Goal: Task Accomplishment & Management: Use online tool/utility

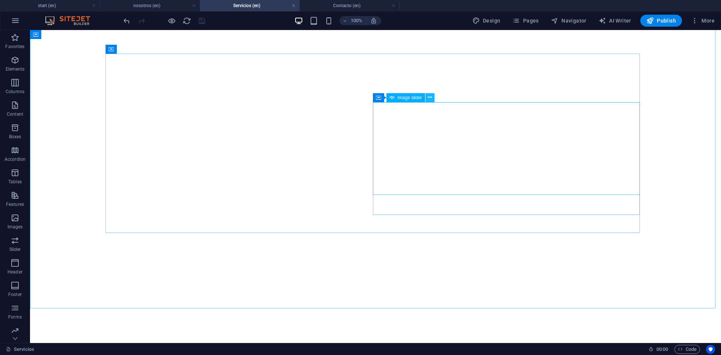
click at [431, 97] on icon at bounding box center [430, 98] width 4 height 8
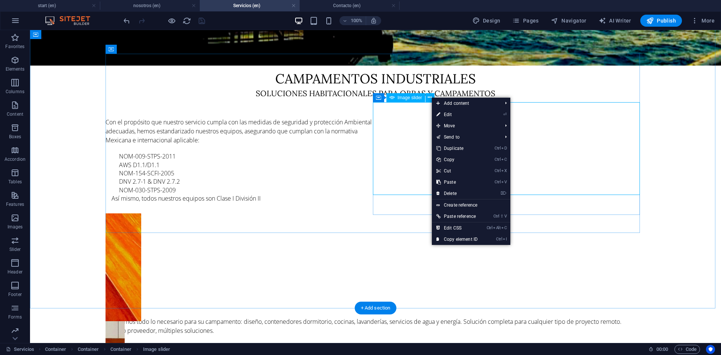
select select "ms"
select select "s"
select select "progressive"
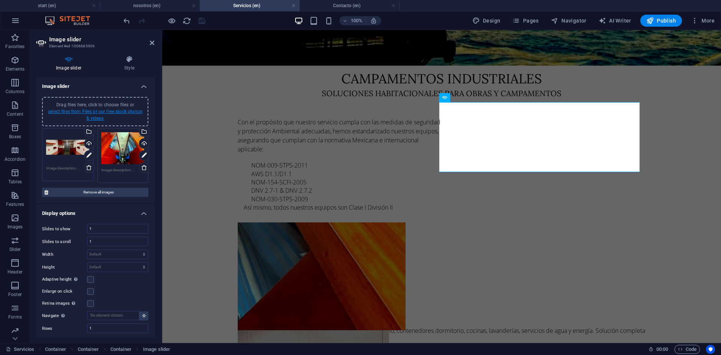
click at [102, 111] on link "select files from Files or our free stock photos & videos" at bounding box center [95, 115] width 94 height 12
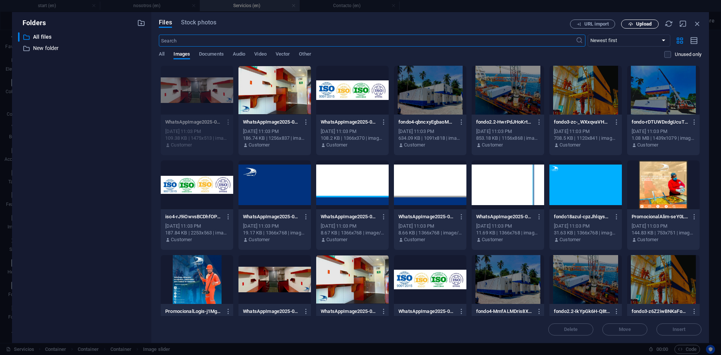
click at [634, 22] on span "Upload" at bounding box center [640, 24] width 31 height 5
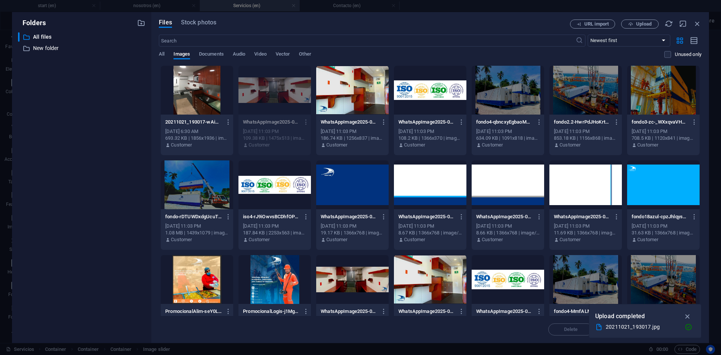
click at [200, 113] on div at bounding box center [197, 90] width 73 height 49
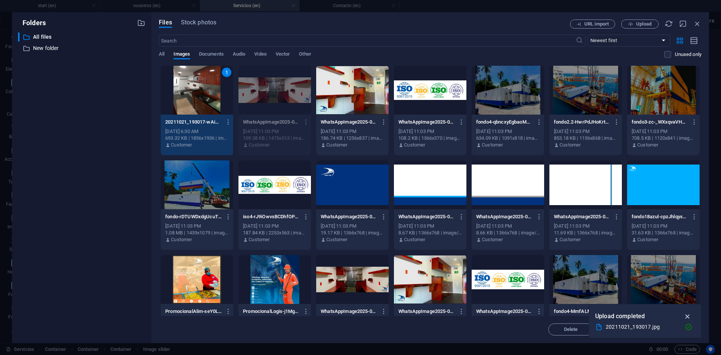
click at [688, 317] on icon "button" at bounding box center [688, 316] width 9 height 8
click at [677, 329] on span "Insert" at bounding box center [679, 329] width 13 height 5
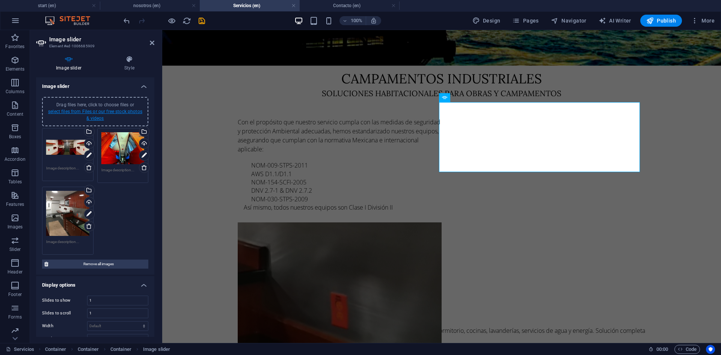
click at [97, 113] on link "select files from Files or our free stock photos & videos" at bounding box center [95, 115] width 94 height 12
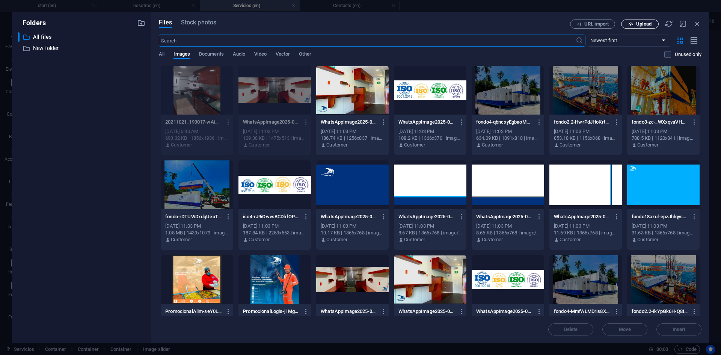
click at [645, 22] on span "Upload" at bounding box center [643, 24] width 15 height 5
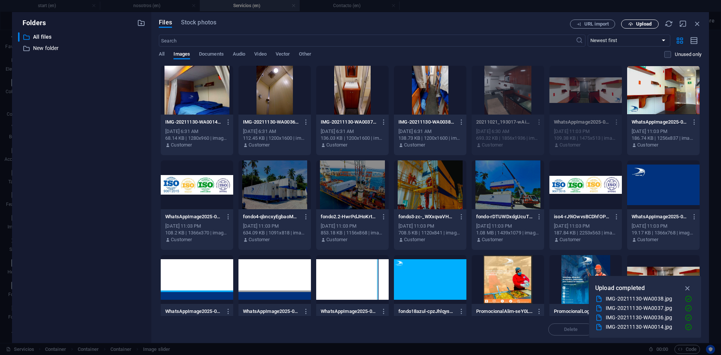
click at [636, 26] on span "Upload" at bounding box center [643, 24] width 15 height 5
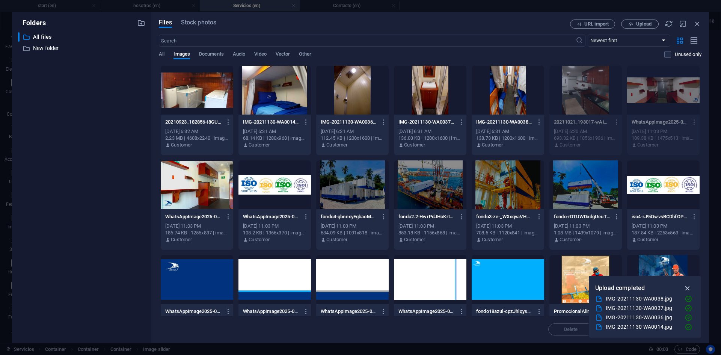
click at [689, 289] on icon "button" at bounding box center [688, 288] width 9 height 8
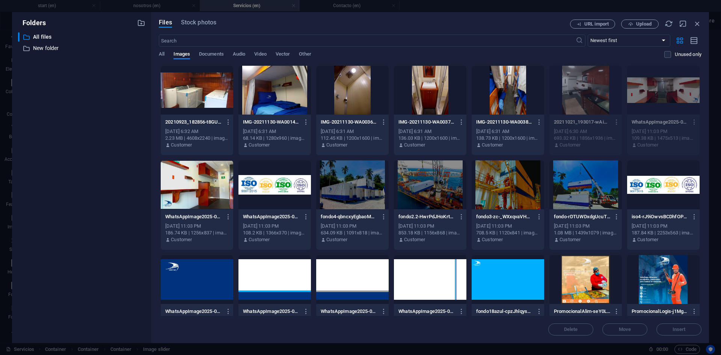
click at [197, 106] on div at bounding box center [197, 90] width 73 height 49
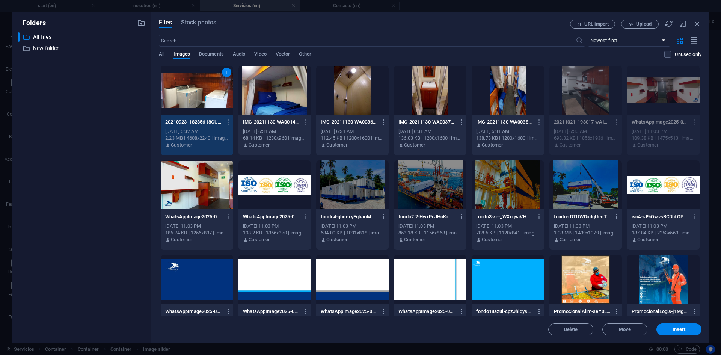
click at [197, 106] on div "1" at bounding box center [197, 90] width 73 height 49
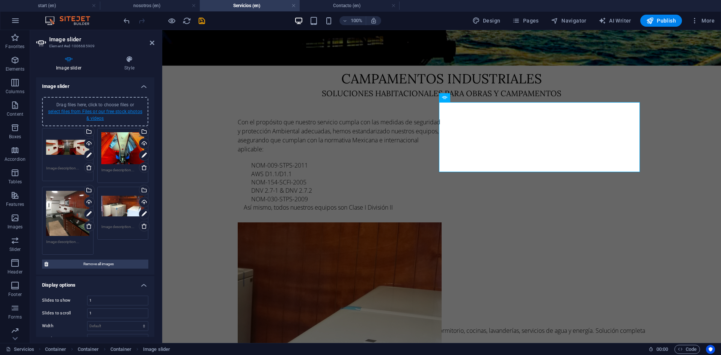
click at [86, 113] on link "select files from Files or our free stock photos & videos" at bounding box center [95, 115] width 94 height 12
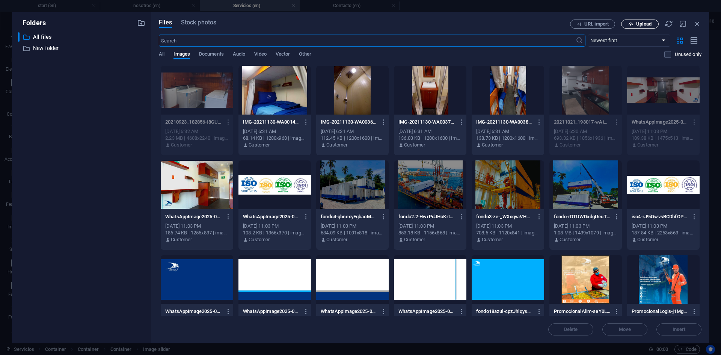
click at [632, 22] on icon "button" at bounding box center [631, 24] width 5 height 5
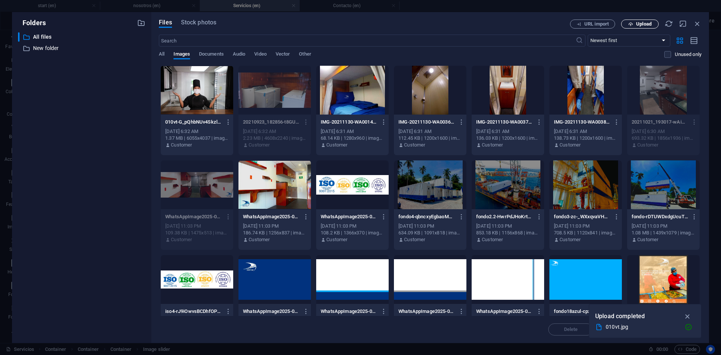
click at [637, 23] on span "Upload" at bounding box center [643, 24] width 15 height 5
click at [644, 23] on span "Upload" at bounding box center [643, 24] width 15 height 5
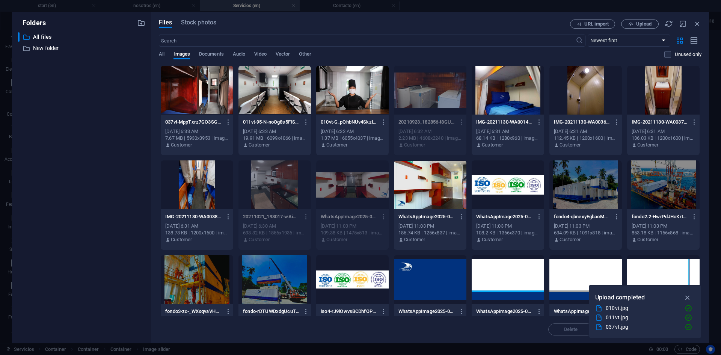
click at [490, 333] on div "Delete Move Insert" at bounding box center [430, 326] width 543 height 20
click at [688, 296] on icon "button" at bounding box center [688, 297] width 9 height 8
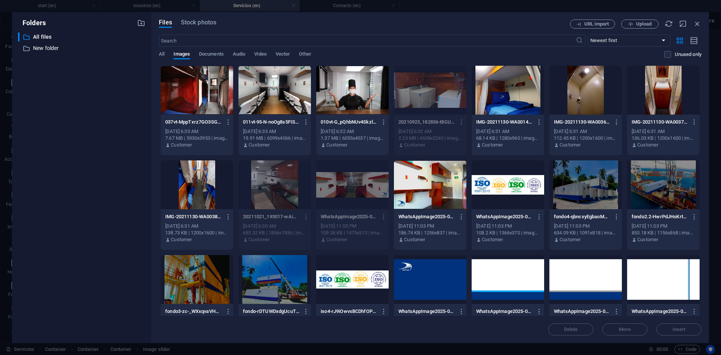
click at [329, 93] on div at bounding box center [352, 90] width 73 height 49
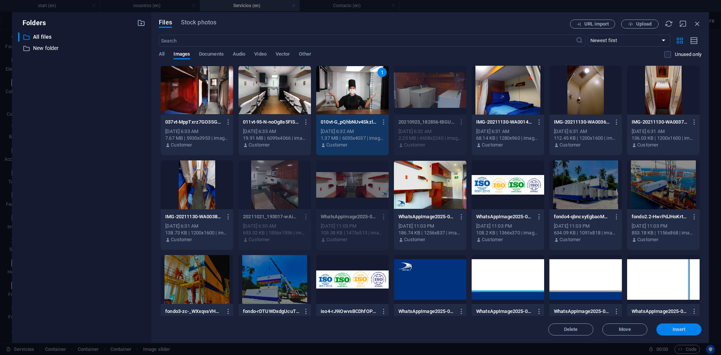
click at [678, 330] on span "Insert" at bounding box center [679, 329] width 13 height 5
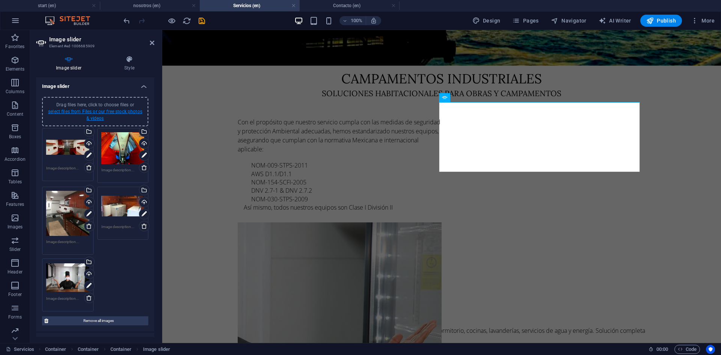
click at [97, 116] on link "select files from Files or our free stock photos & videos" at bounding box center [95, 115] width 94 height 12
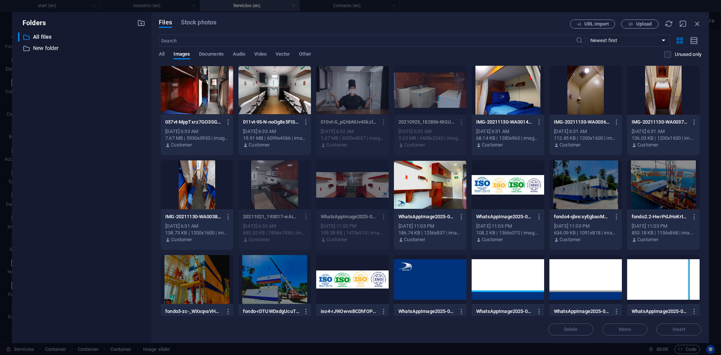
click at [194, 91] on div at bounding box center [197, 90] width 73 height 49
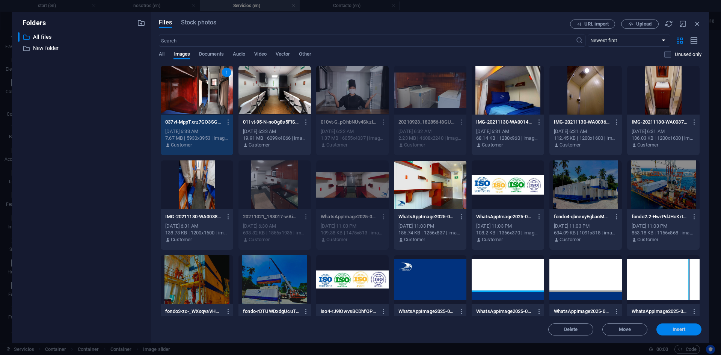
click at [690, 334] on button "Insert" at bounding box center [679, 329] width 45 height 12
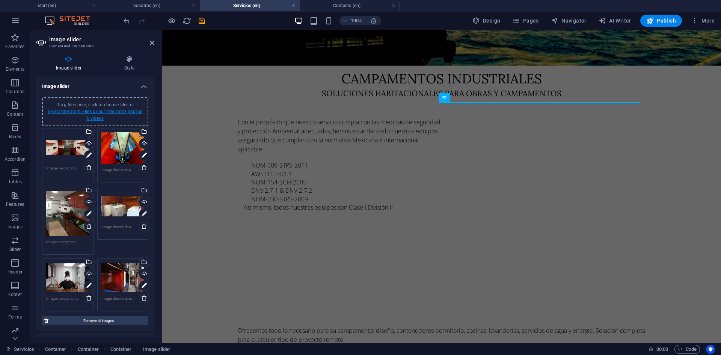
click at [93, 113] on link "select files from Files or our free stock photos & videos" at bounding box center [95, 115] width 94 height 12
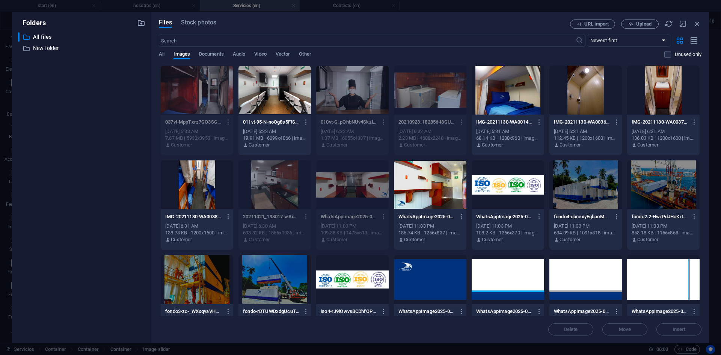
click at [434, 192] on div at bounding box center [430, 184] width 73 height 49
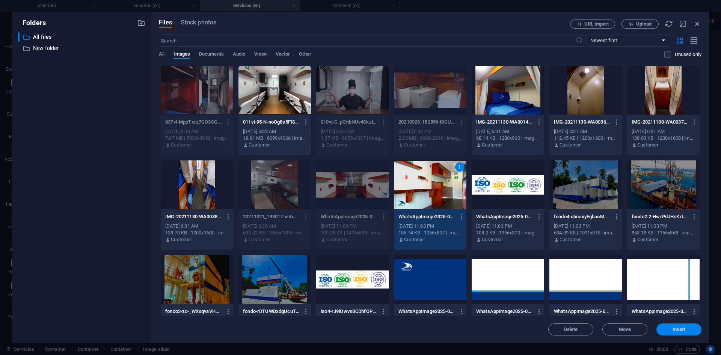
click at [674, 324] on button "Insert" at bounding box center [679, 329] width 45 height 12
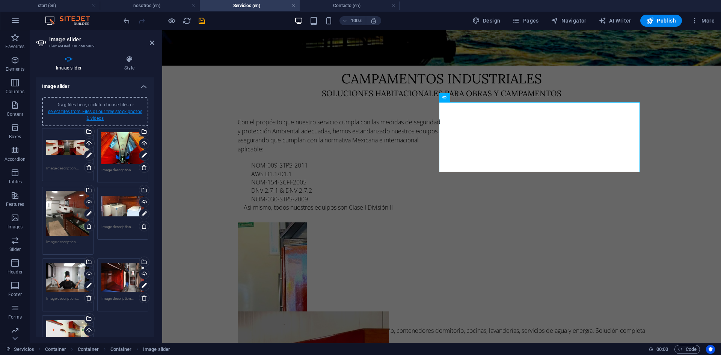
click at [99, 110] on link "select files from Files or our free stock photos & videos" at bounding box center [95, 115] width 94 height 12
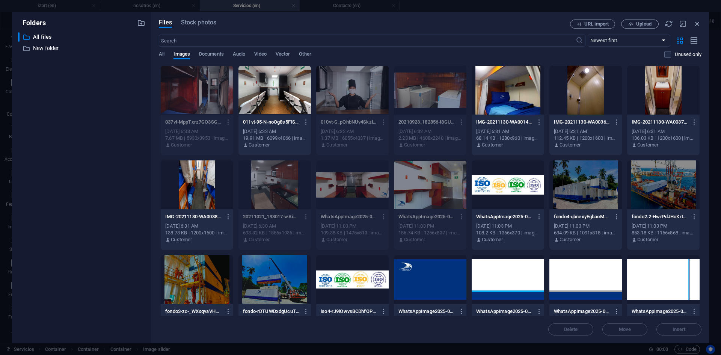
click at [266, 89] on div at bounding box center [275, 90] width 73 height 49
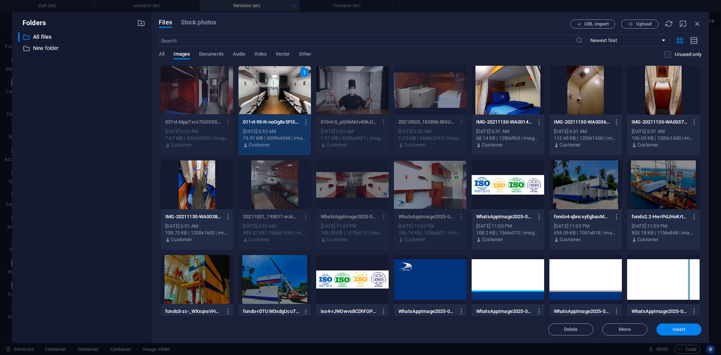
click at [678, 329] on span "Insert" at bounding box center [679, 329] width 13 height 5
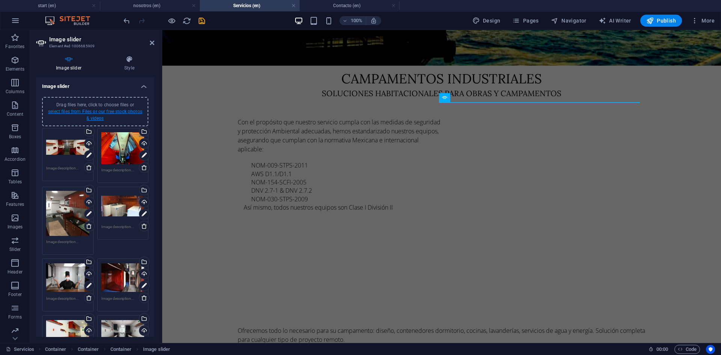
click at [88, 110] on link "select files from Files or our free stock photos & videos" at bounding box center [95, 115] width 94 height 12
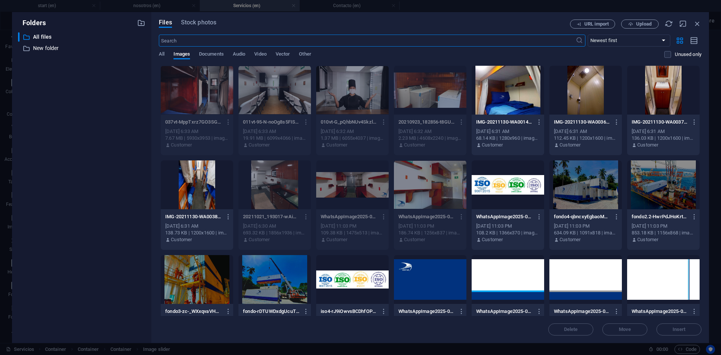
click at [213, 179] on div at bounding box center [197, 184] width 73 height 49
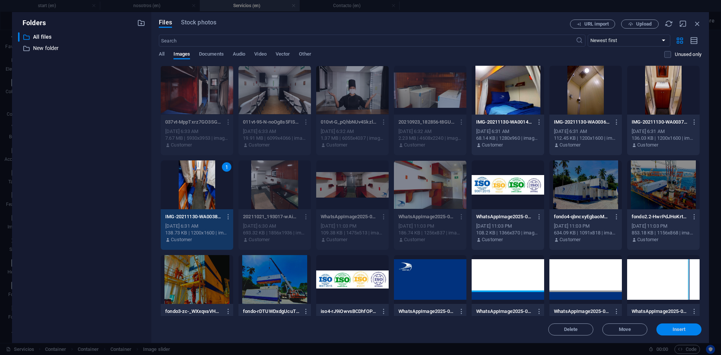
click at [671, 326] on button "Insert" at bounding box center [679, 329] width 45 height 12
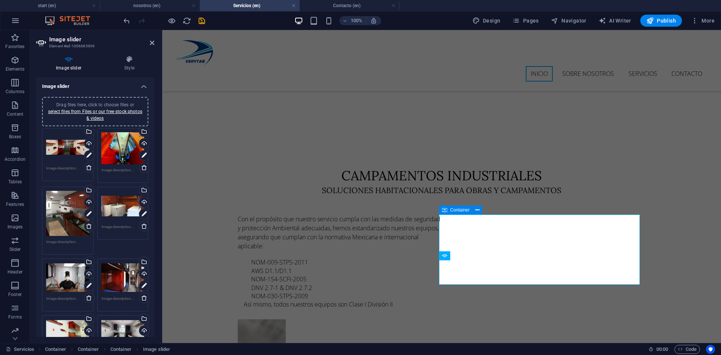
scroll to position [167, 0]
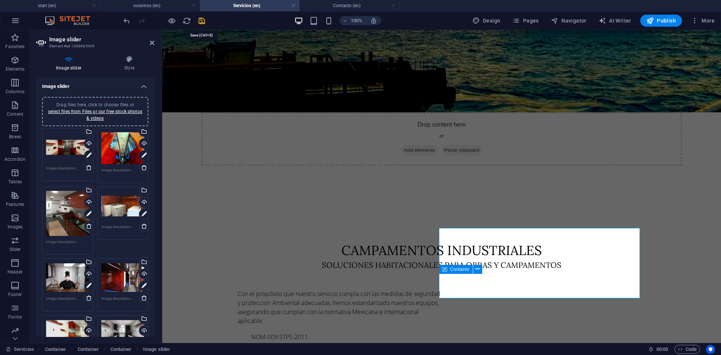
click at [198, 20] on icon "save" at bounding box center [202, 21] width 9 height 9
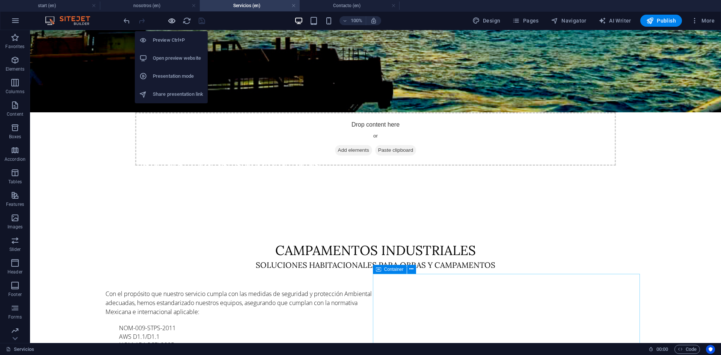
click at [172, 19] on icon "button" at bounding box center [172, 21] width 9 height 9
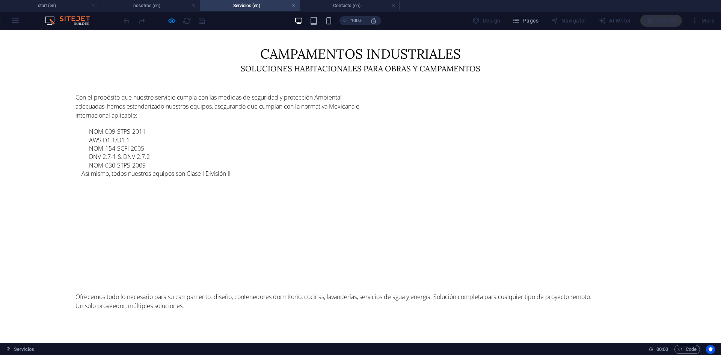
scroll to position [346, 0]
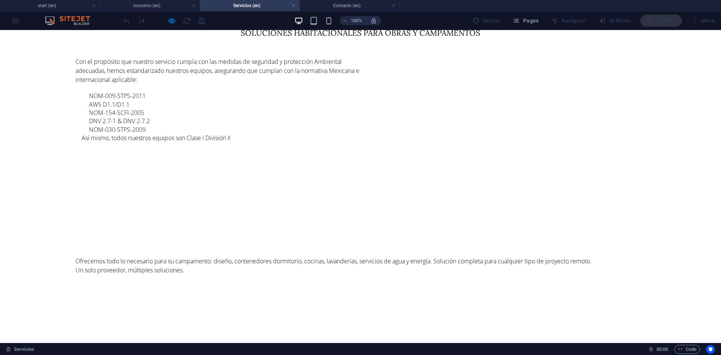
click at [76, 151] on button "button" at bounding box center [76, 151] width 0 height 0
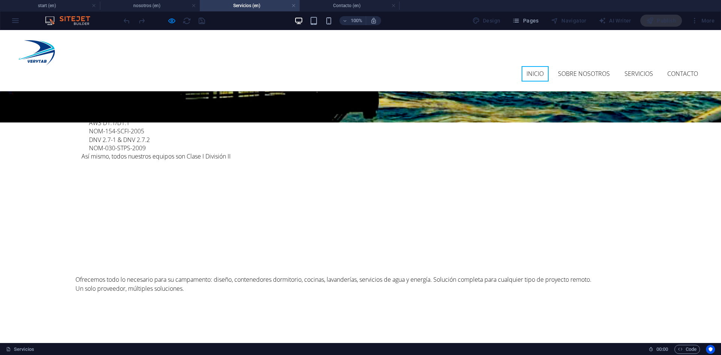
scroll to position [245, 0]
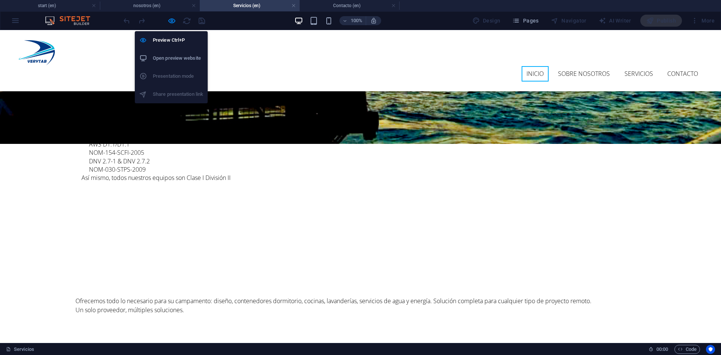
click at [171, 56] on h6 "Open preview website" at bounding box center [178, 58] width 50 height 9
click at [173, 18] on icon "button" at bounding box center [172, 21] width 9 height 9
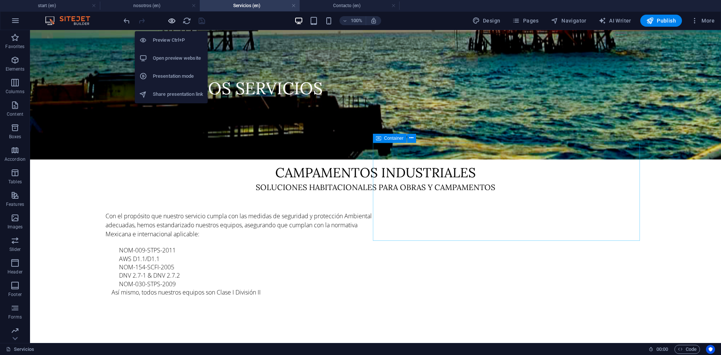
scroll to position [298, 0]
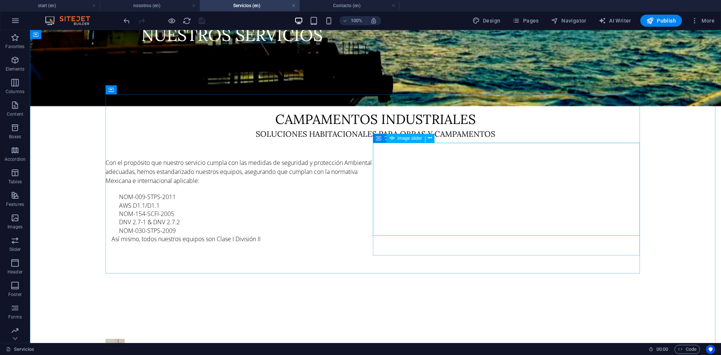
click at [414, 137] on span "Image slider" at bounding box center [410, 138] width 24 height 5
select select "ms"
select select "s"
select select "progressive"
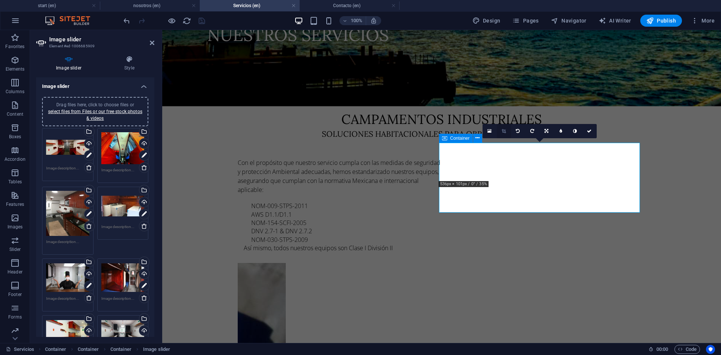
click at [504, 131] on icon at bounding box center [504, 131] width 4 height 5
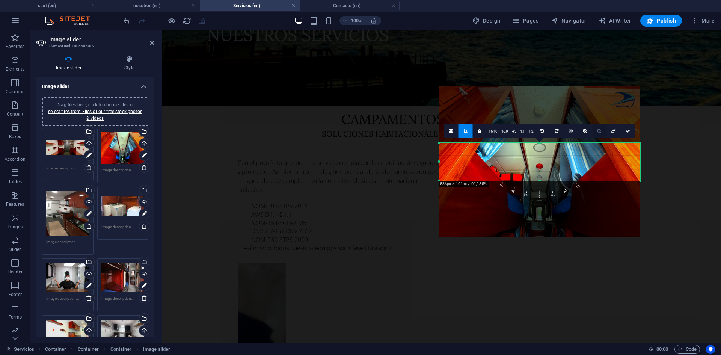
click at [603, 130] on link at bounding box center [599, 131] width 14 height 14
click at [586, 131] on icon at bounding box center [585, 131] width 4 height 5
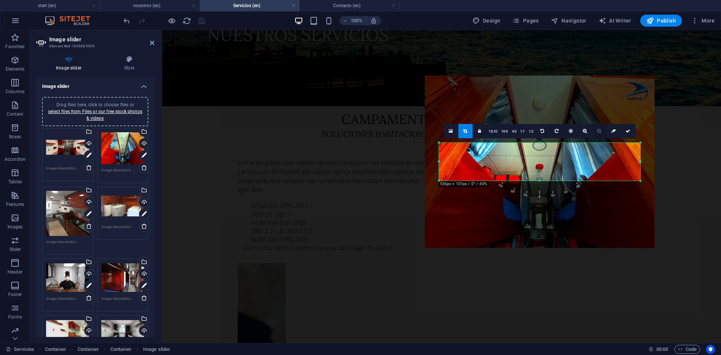
click at [598, 132] on icon at bounding box center [599, 131] width 4 height 5
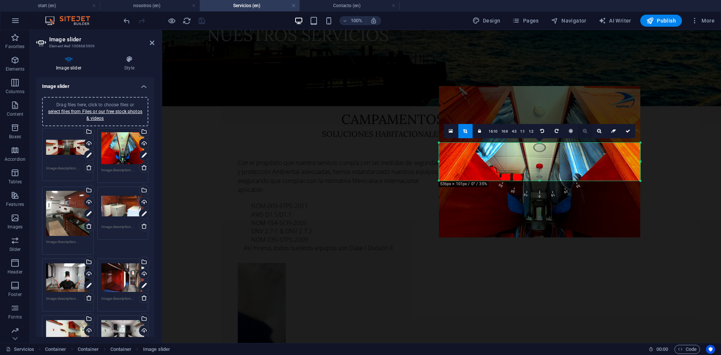
click at [585, 132] on icon at bounding box center [585, 131] width 4 height 5
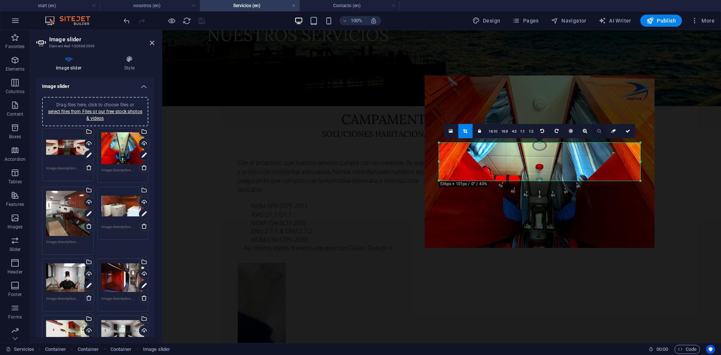
click at [599, 132] on icon at bounding box center [599, 131] width 4 height 5
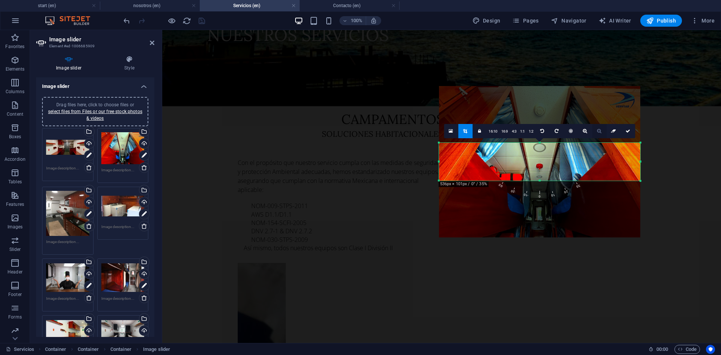
click at [599, 132] on icon at bounding box center [599, 131] width 4 height 5
click at [452, 131] on icon at bounding box center [451, 130] width 4 height 5
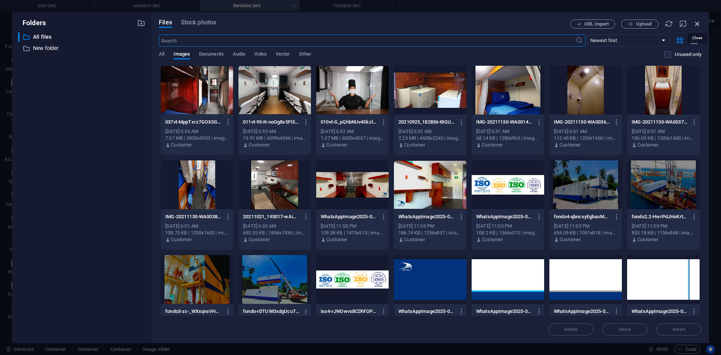
click at [701, 22] on icon "button" at bounding box center [698, 24] width 8 height 8
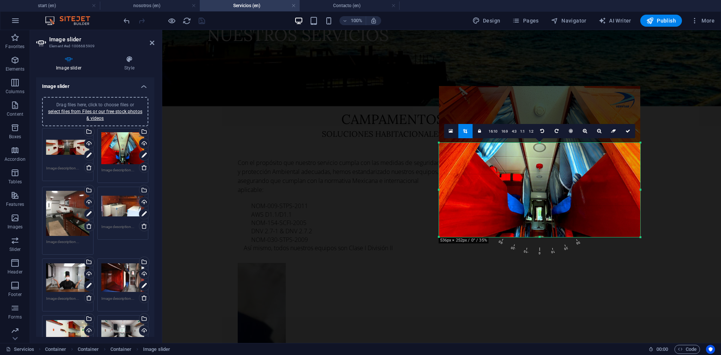
drag, startPoint x: 541, startPoint y: 180, endPoint x: 552, endPoint y: 237, distance: 57.5
click at [552, 237] on div at bounding box center [539, 237] width 201 height 3
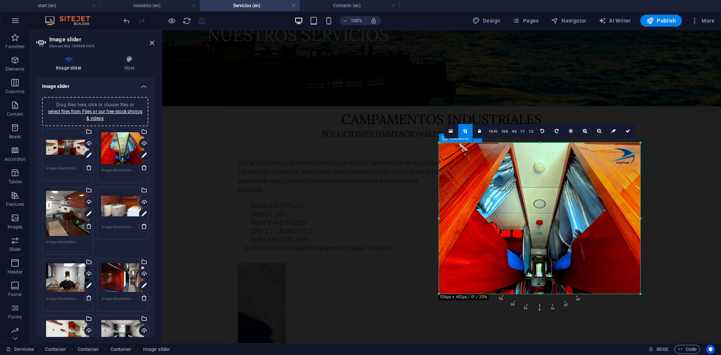
drag, startPoint x: 541, startPoint y: 143, endPoint x: 540, endPoint y: 86, distance: 56.4
click at [540, 86] on div "Drag and drop a file to add it Container H1 Container Container Container H2 Co…" at bounding box center [441, 37] width 559 height 611
click at [629, 132] on icon at bounding box center [628, 131] width 5 height 5
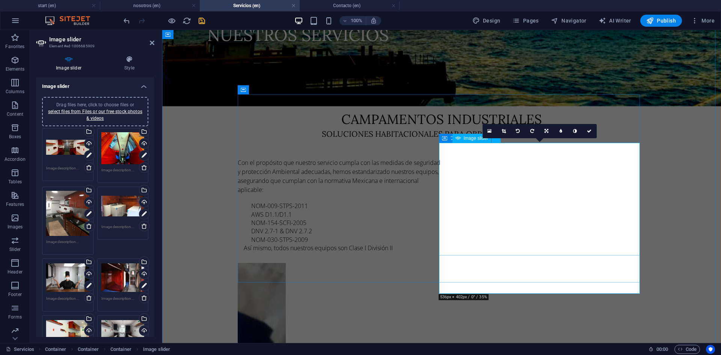
click at [500, 131] on link at bounding box center [504, 131] width 14 height 14
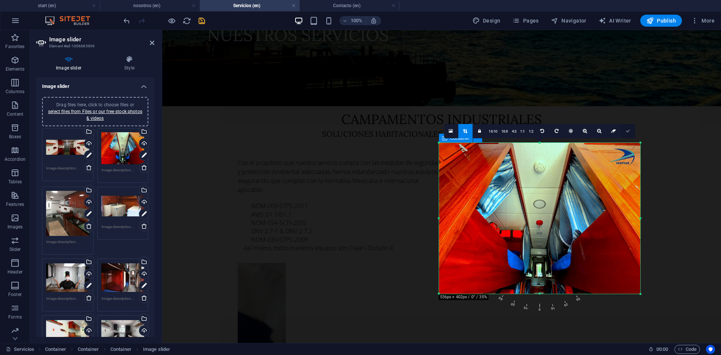
click at [629, 130] on icon at bounding box center [628, 131] width 5 height 5
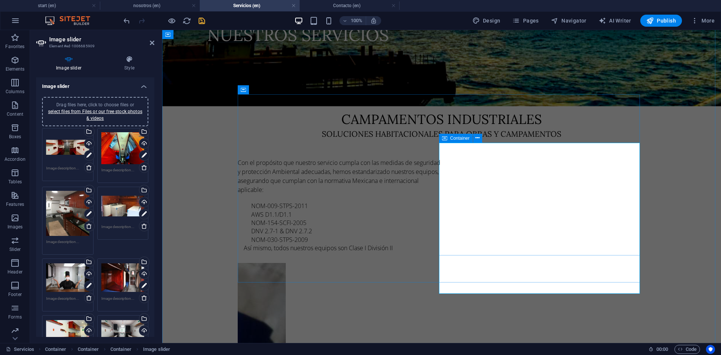
click at [453, 138] on span "Container" at bounding box center [460, 138] width 20 height 5
select select "px"
select select "%"
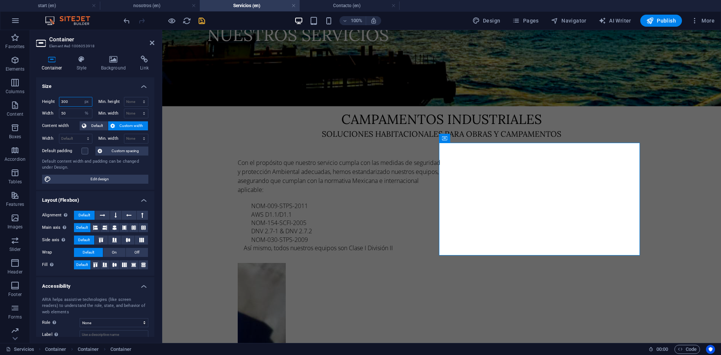
click at [76, 99] on input "300" at bounding box center [75, 101] width 33 height 9
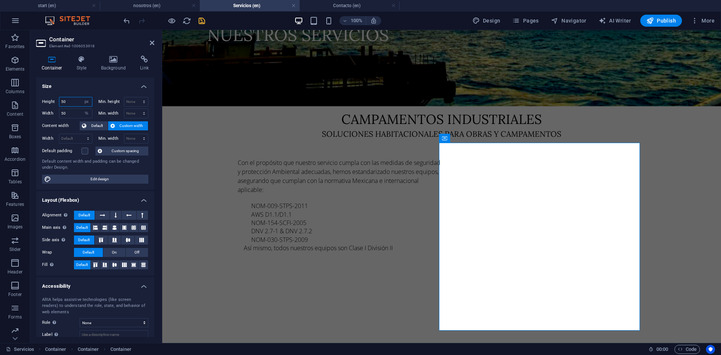
type input "5"
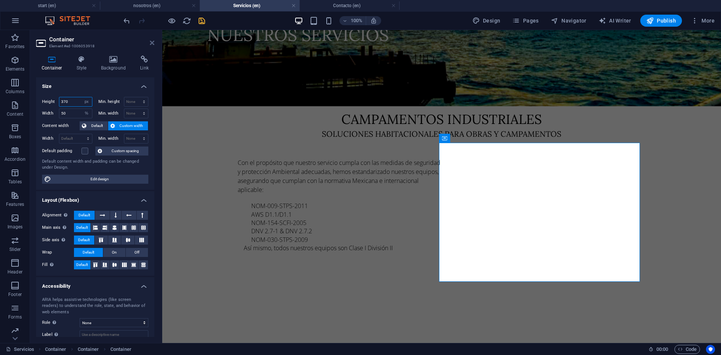
type input "370"
click at [153, 41] on icon at bounding box center [152, 43] width 5 height 6
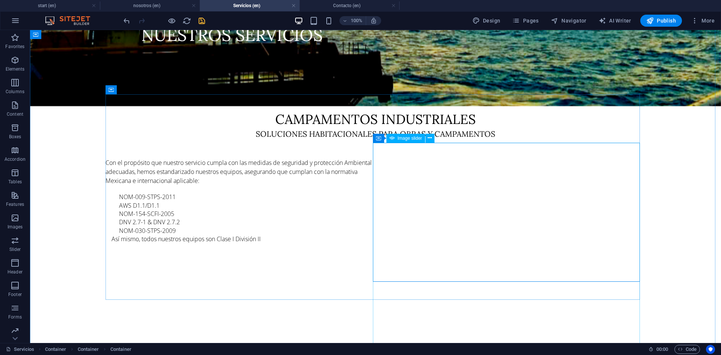
click at [411, 138] on span "Image slider" at bounding box center [410, 138] width 24 height 5
select select "ms"
select select "s"
select select "progressive"
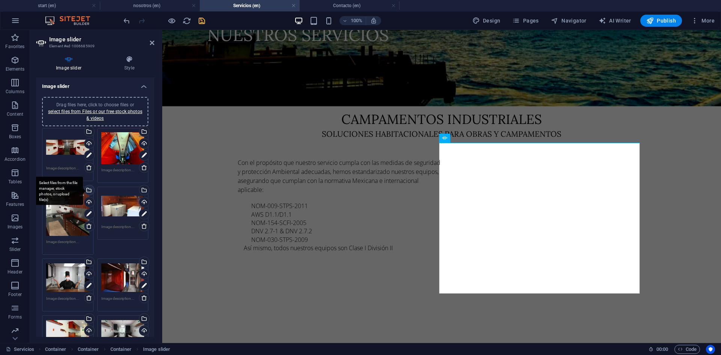
click at [60, 203] on div "Select files from the file manager, stock photos, or upload file(s)" at bounding box center [58, 191] width 49 height 28
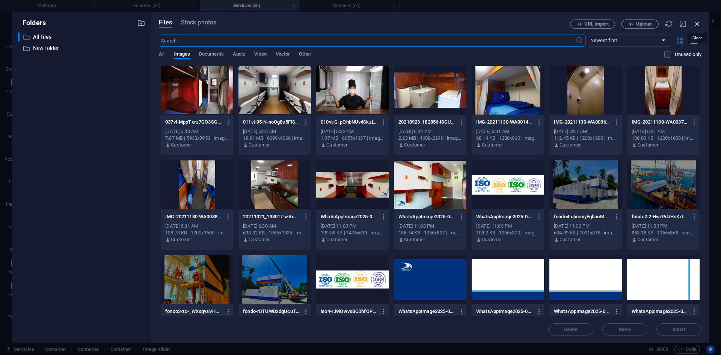
click at [697, 24] on icon "button" at bounding box center [698, 24] width 8 height 8
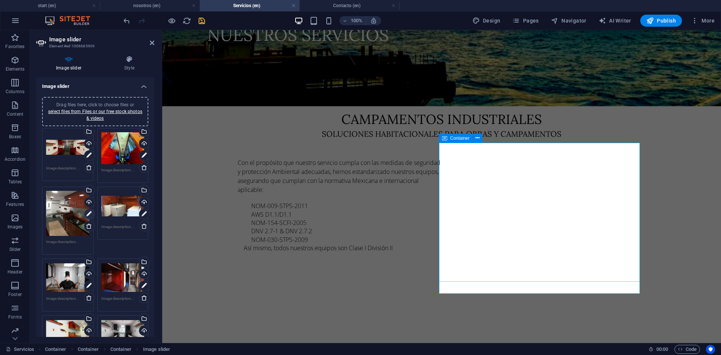
click at [89, 215] on icon at bounding box center [88, 214] width 5 height 9
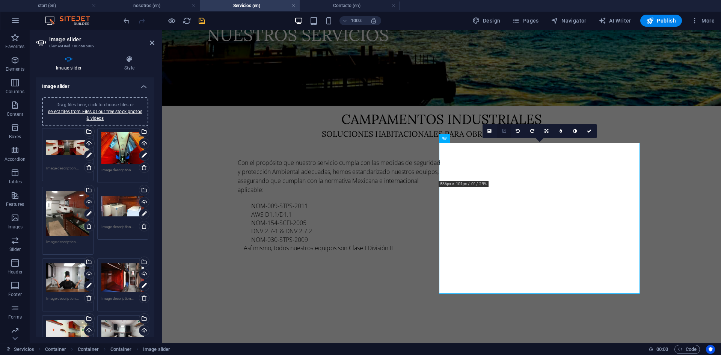
click at [502, 132] on icon at bounding box center [504, 131] width 4 height 5
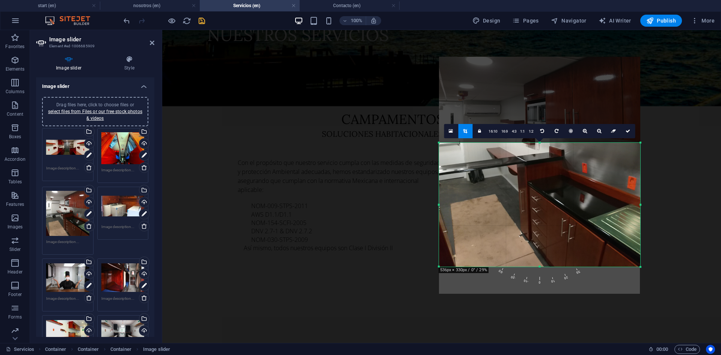
drag, startPoint x: 541, startPoint y: 180, endPoint x: 559, endPoint y: 267, distance: 88.3
click at [559, 267] on div at bounding box center [539, 267] width 201 height 3
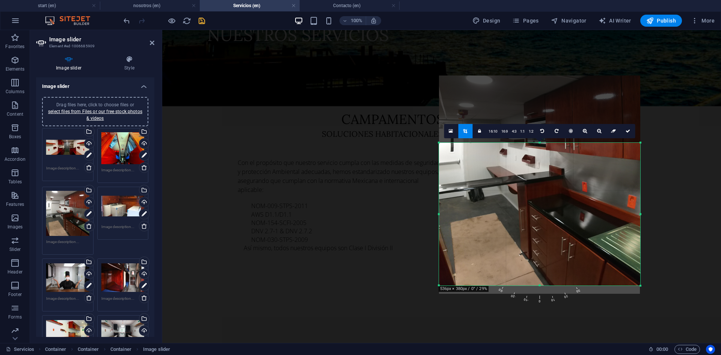
drag, startPoint x: 541, startPoint y: 142, endPoint x: 541, endPoint y: 123, distance: 18.8
click at [541, 143] on div "180 170 160 150 140 130 120 110 100 90 80 70 60 50 40 30 20 10 0 -10 -20 -30 -4…" at bounding box center [539, 214] width 201 height 143
click at [626, 132] on icon at bounding box center [628, 131] width 5 height 5
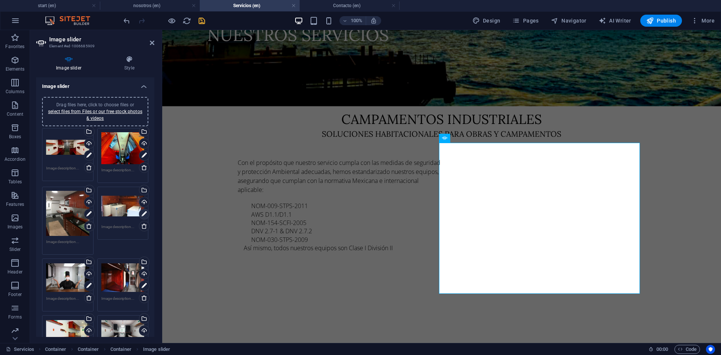
click at [142, 215] on icon at bounding box center [144, 214] width 5 height 9
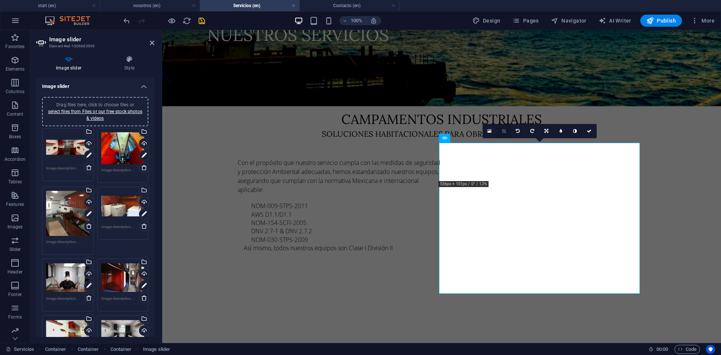
click at [503, 133] on link at bounding box center [504, 131] width 14 height 14
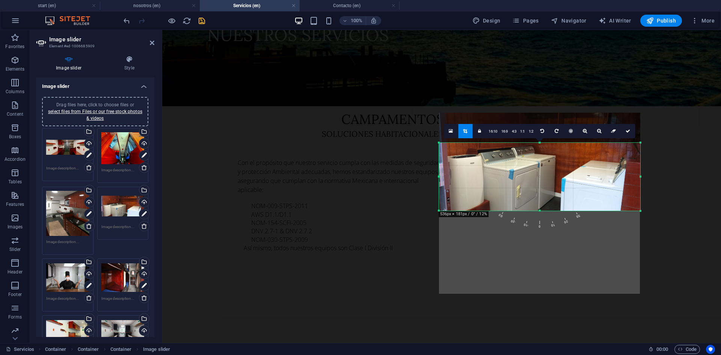
drag, startPoint x: 541, startPoint y: 181, endPoint x: 545, endPoint y: 211, distance: 29.6
click at [545, 211] on div at bounding box center [539, 211] width 201 height 3
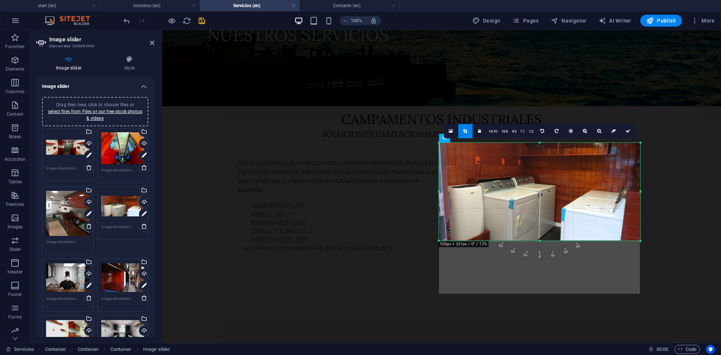
drag, startPoint x: 540, startPoint y: 142, endPoint x: 537, endPoint y: 110, distance: 32.2
click at [537, 110] on div "Drag and drop a file to add it Container H1 Container Container Container H2 Co…" at bounding box center [441, 37] width 559 height 611
click at [629, 131] on icon at bounding box center [628, 131] width 5 height 5
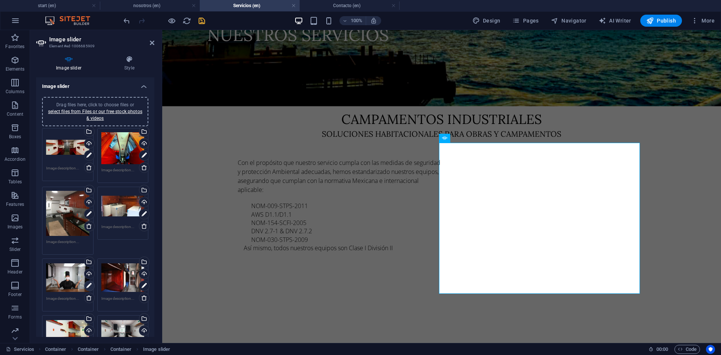
click at [89, 285] on icon at bounding box center [88, 285] width 5 height 9
click at [506, 130] on link at bounding box center [504, 131] width 14 height 14
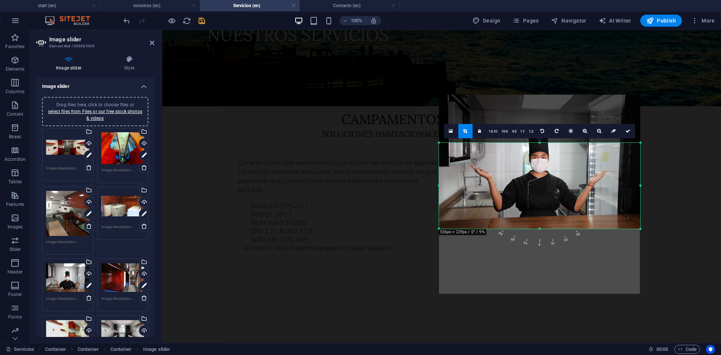
drag, startPoint x: 541, startPoint y: 181, endPoint x: 544, endPoint y: 230, distance: 49.3
click at [544, 229] on div "180 170 160 150 140 130 120 110 100 90 80 70 60 50 40 30 20 10 0 -10 -20 -30 -4…" at bounding box center [539, 186] width 201 height 86
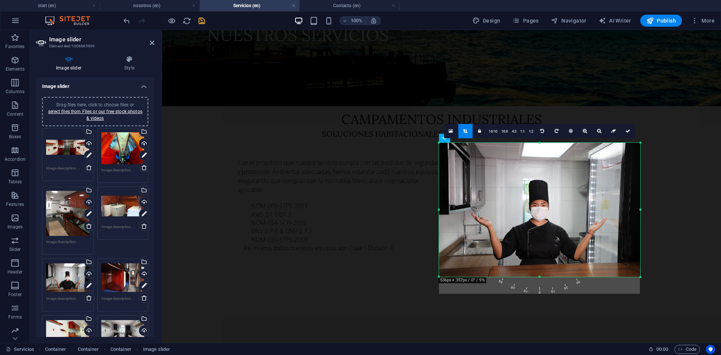
drag, startPoint x: 542, startPoint y: 141, endPoint x: 538, endPoint y: 93, distance: 48.6
click at [538, 93] on div "Drag and drop a file to add it Container H1 Container Container Container H2 Co…" at bounding box center [441, 37] width 559 height 611
click at [626, 129] on icon at bounding box center [628, 131] width 5 height 5
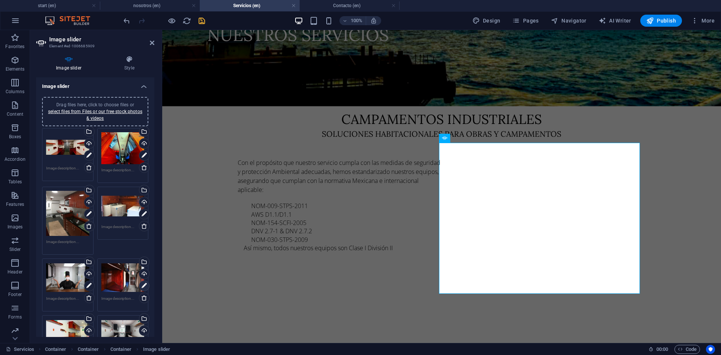
click at [142, 284] on icon at bounding box center [144, 285] width 5 height 9
click at [504, 130] on icon at bounding box center [504, 131] width 4 height 5
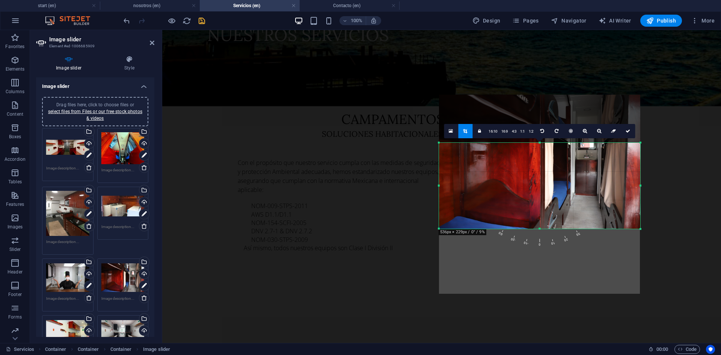
drag, startPoint x: 542, startPoint y: 181, endPoint x: 549, endPoint y: 231, distance: 50.1
click at [549, 229] on div "180 170 160 150 140 130 120 110 100 90 80 70 60 50 40 30 20 10 0 -10 -20 -30 -4…" at bounding box center [539, 186] width 201 height 86
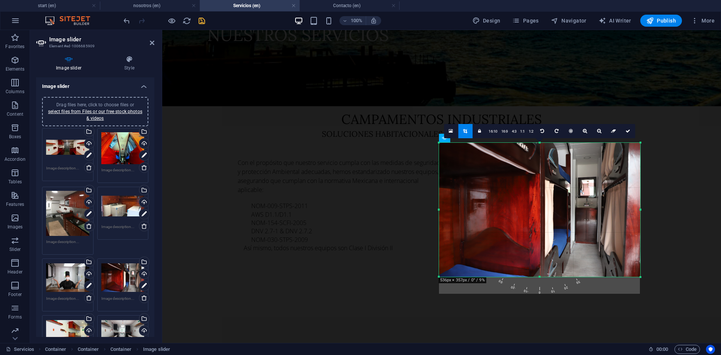
drag, startPoint x: 542, startPoint y: 142, endPoint x: 532, endPoint y: 93, distance: 50.6
click at [532, 93] on div "Drag and drop a file to add it Container H1 Container Container Container H2 Co…" at bounding box center [441, 37] width 559 height 611
click at [626, 132] on icon at bounding box center [628, 131] width 5 height 5
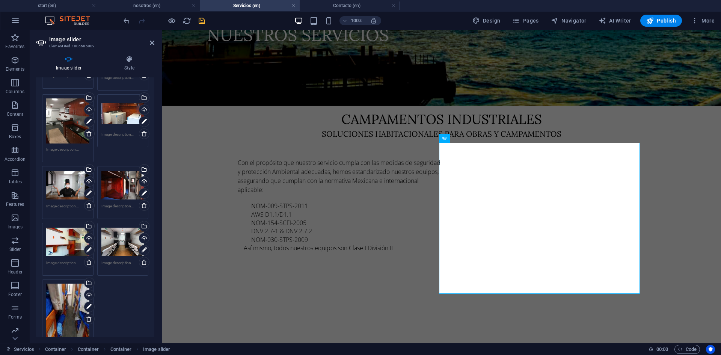
scroll to position [93, 0]
click at [90, 246] on icon at bounding box center [88, 249] width 5 height 9
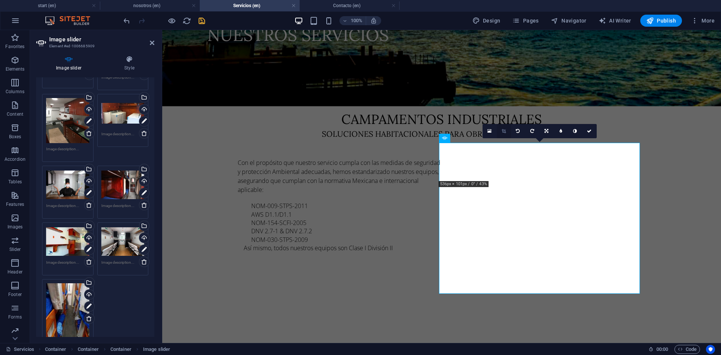
click at [504, 132] on icon at bounding box center [504, 131] width 4 height 5
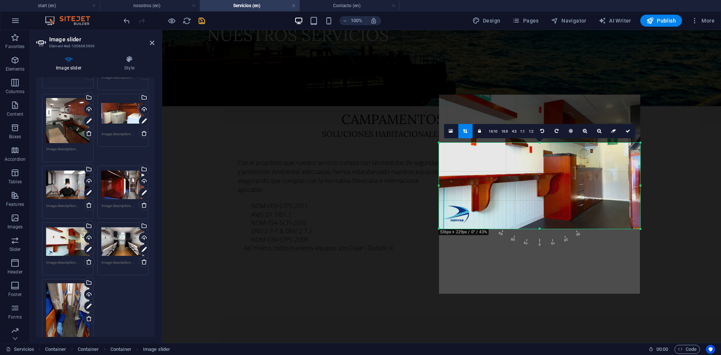
drag, startPoint x: 539, startPoint y: 180, endPoint x: 547, endPoint y: 228, distance: 48.4
click at [547, 228] on div at bounding box center [539, 229] width 201 height 3
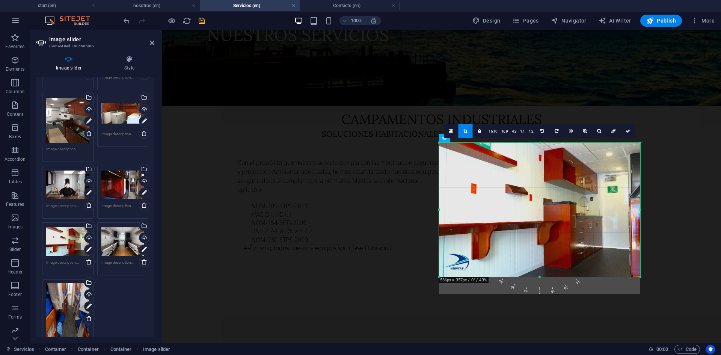
drag, startPoint x: 542, startPoint y: 141, endPoint x: 534, endPoint y: 93, distance: 48.7
click at [534, 93] on div "Drag and drop a file to add it Container H1 Container Container Container H2 Co…" at bounding box center [441, 37] width 559 height 611
click at [626, 132] on icon at bounding box center [628, 131] width 5 height 5
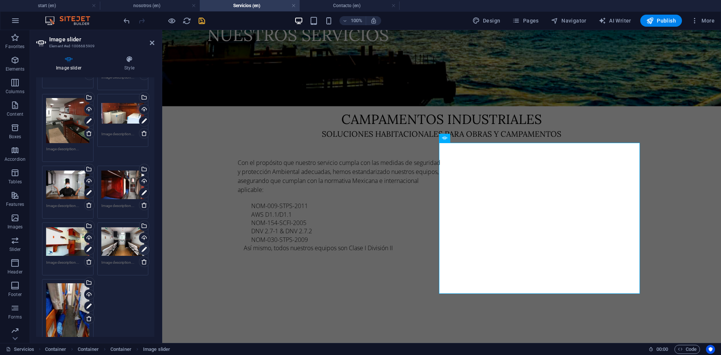
click at [143, 249] on icon at bounding box center [144, 249] width 5 height 9
click at [504, 127] on link at bounding box center [504, 131] width 14 height 14
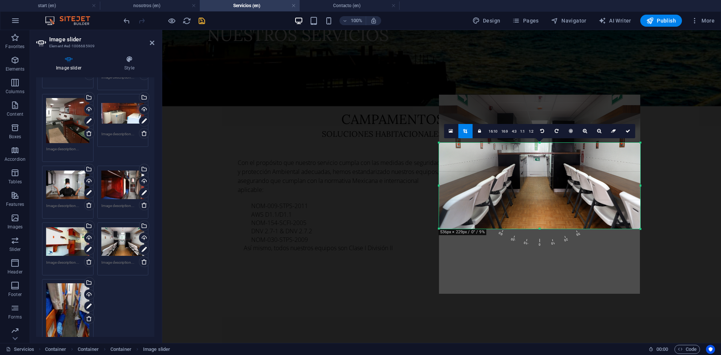
drag, startPoint x: 541, startPoint y: 180, endPoint x: 546, endPoint y: 229, distance: 48.7
click at [546, 229] on div at bounding box center [539, 229] width 201 height 3
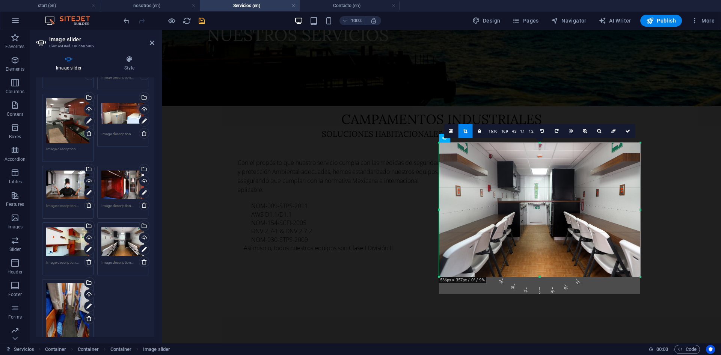
drag, startPoint x: 540, startPoint y: 143, endPoint x: 531, endPoint y: 93, distance: 50.8
click at [531, 93] on div "Drag and drop a file to add it Container H1 Container Container Container H2 Co…" at bounding box center [441, 37] width 559 height 611
click at [628, 130] on icon at bounding box center [628, 131] width 5 height 5
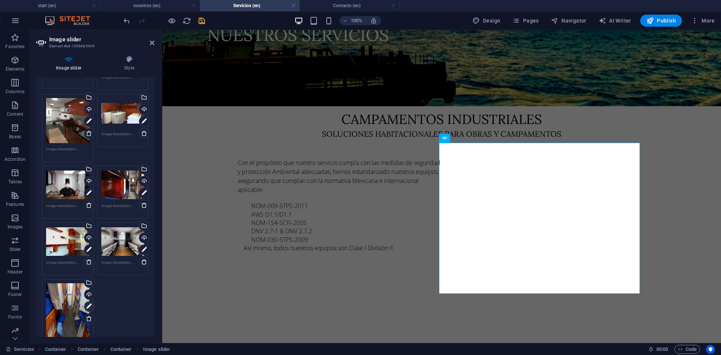
click at [88, 304] on icon at bounding box center [88, 306] width 5 height 9
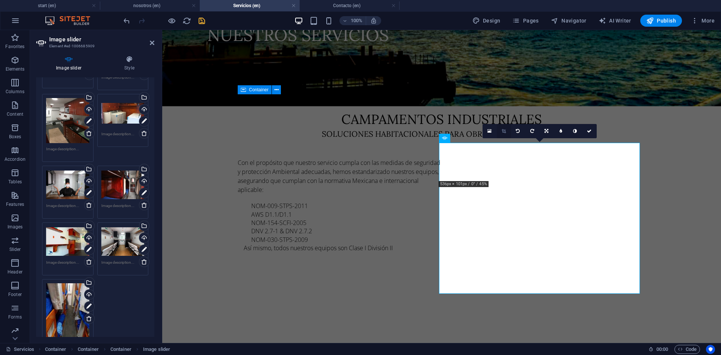
click at [502, 132] on icon at bounding box center [504, 131] width 4 height 5
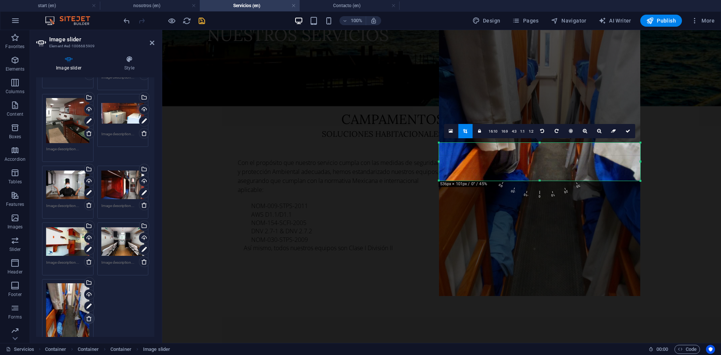
click at [90, 319] on icon at bounding box center [89, 319] width 6 height 6
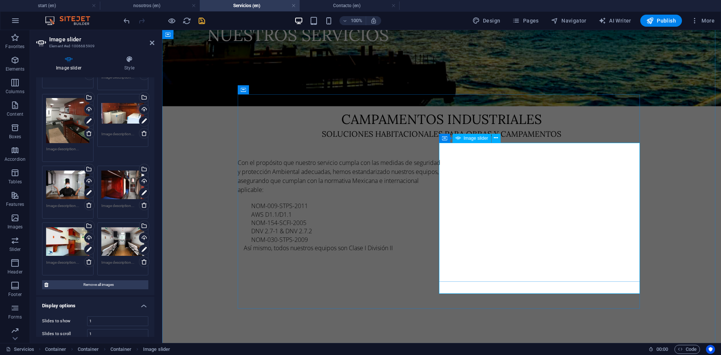
click at [482, 139] on span "Image slider" at bounding box center [476, 138] width 24 height 5
click at [497, 139] on icon at bounding box center [496, 138] width 4 height 8
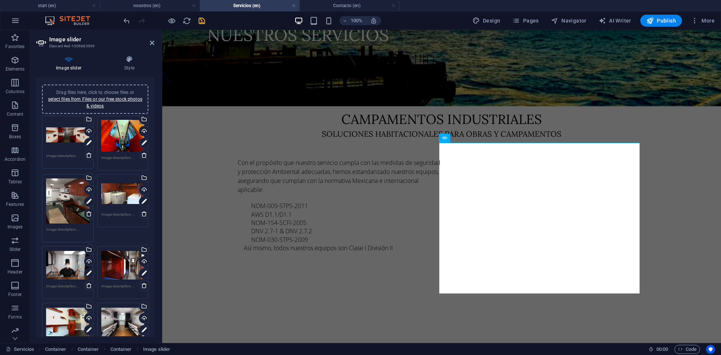
scroll to position [0, 0]
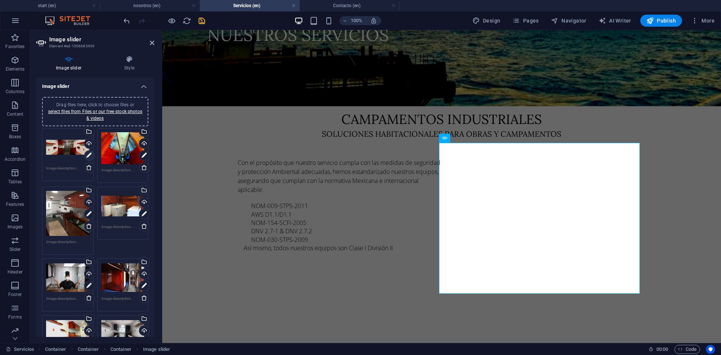
click at [87, 155] on icon at bounding box center [88, 155] width 5 height 9
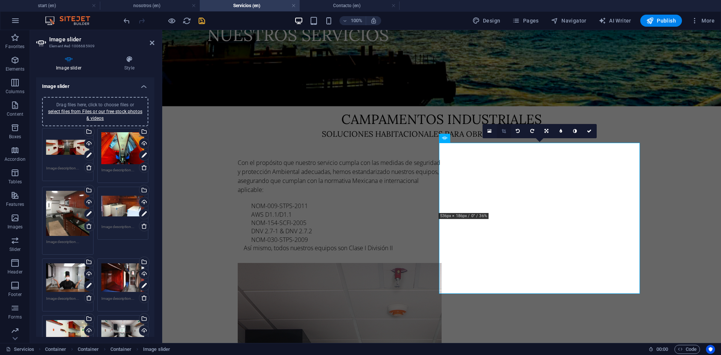
click at [508, 132] on link at bounding box center [504, 131] width 14 height 14
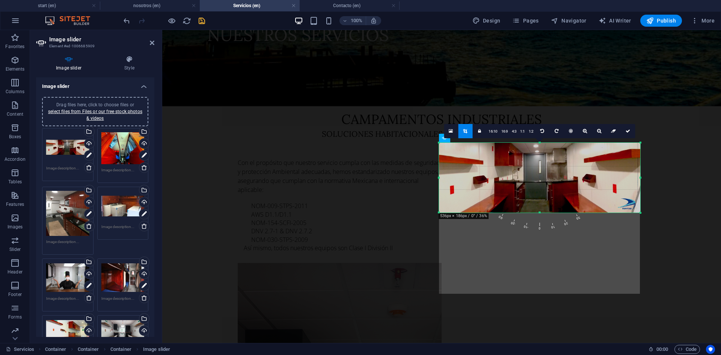
click at [541, 213] on div at bounding box center [539, 213] width 201 height 3
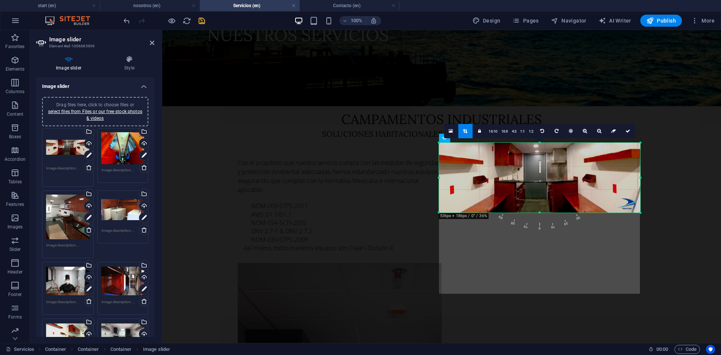
click at [61, 167] on textarea at bounding box center [67, 173] width 43 height 17
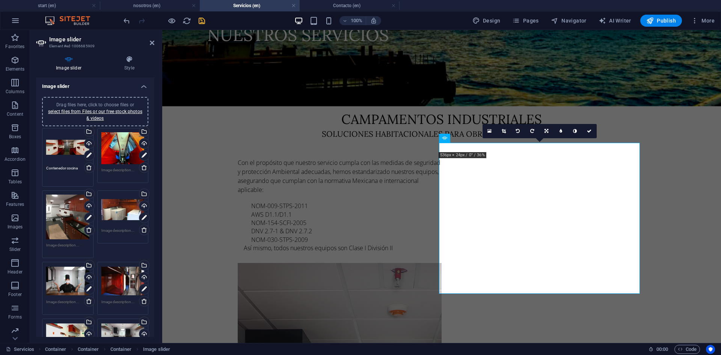
type textarea "Contenedor cocina"
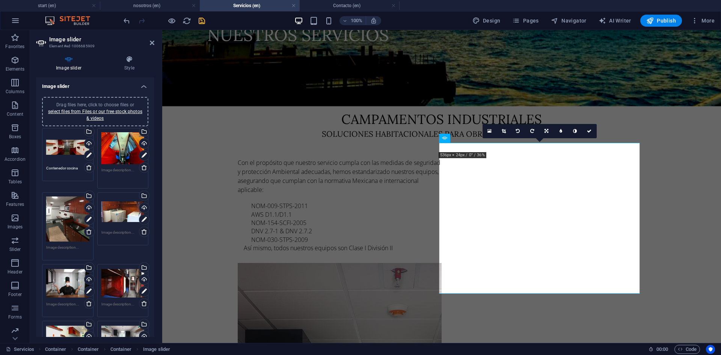
click at [114, 168] on textarea at bounding box center [122, 175] width 43 height 17
type textarea "Contendor dormitorio"
click at [68, 246] on textarea at bounding box center [67, 250] width 43 height 11
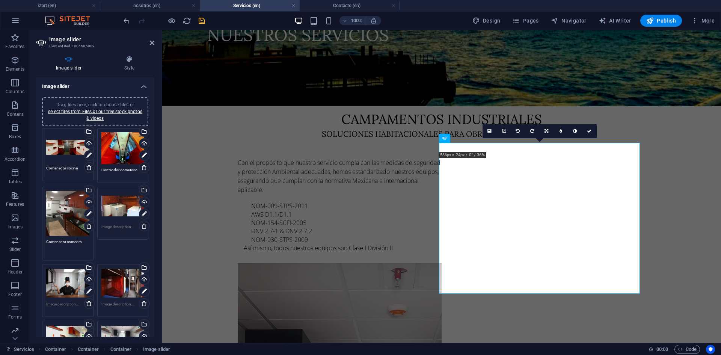
type textarea "Contenedor comedro"
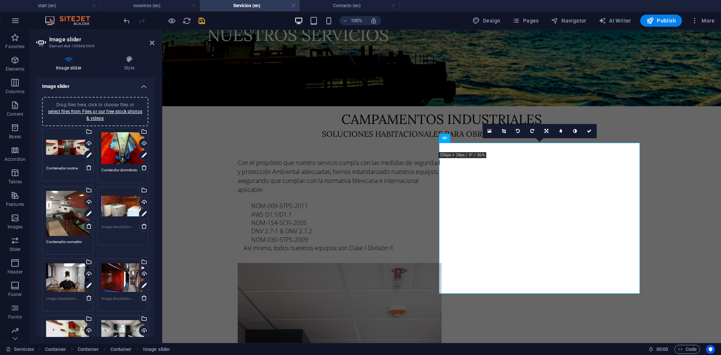
click at [111, 227] on textarea at bounding box center [122, 232] width 43 height 17
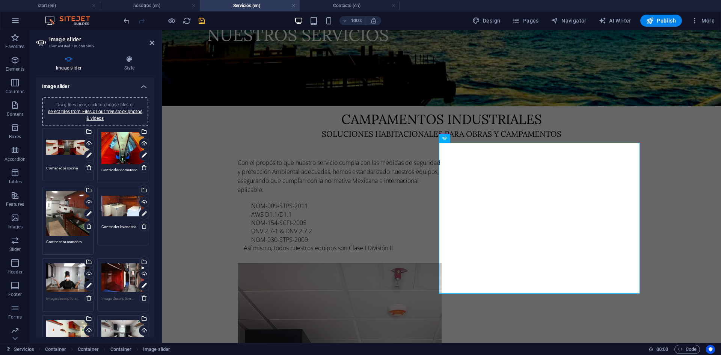
click at [81, 237] on div "Drag files here, click to choose files or select files from Files or our free s…" at bounding box center [67, 221] width 55 height 72
type textarea "Contender lavanderia"
click at [73, 239] on textarea "Contenedor comedro" at bounding box center [67, 244] width 43 height 11
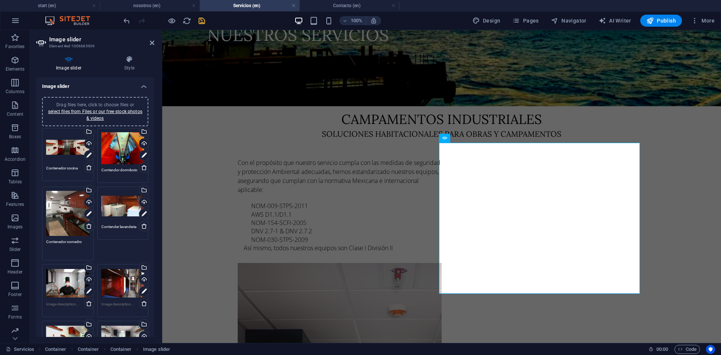
click at [78, 241] on textarea "Contenedor comedro" at bounding box center [67, 247] width 43 height 17
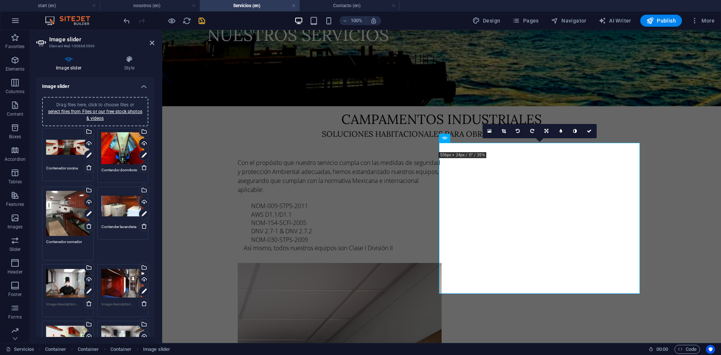
type textarea "Contenedor comedor"
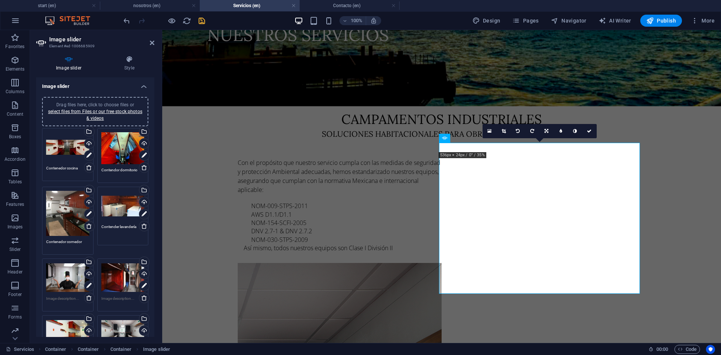
type textarea "Contender lavandería"
click at [70, 298] on textarea at bounding box center [67, 301] width 43 height 11
type textarea "Contenedor comedor"
click at [120, 300] on textarea at bounding box center [122, 304] width 43 height 17
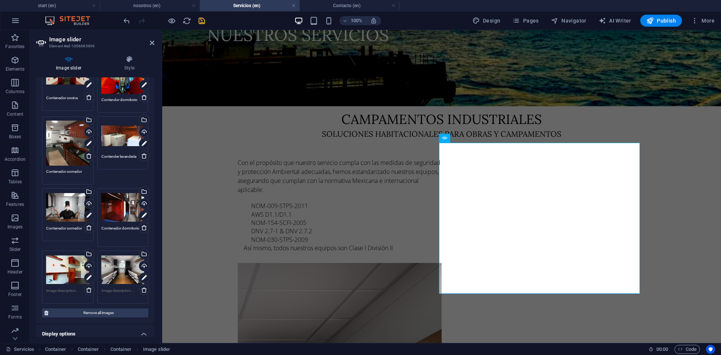
scroll to position [71, 0]
type textarea "Contenedor dormitorio"
click at [56, 289] on textarea at bounding box center [67, 292] width 43 height 11
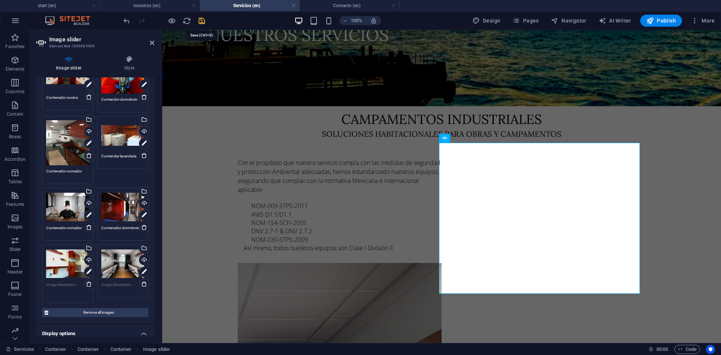
click at [200, 21] on icon "save" at bounding box center [202, 21] width 9 height 9
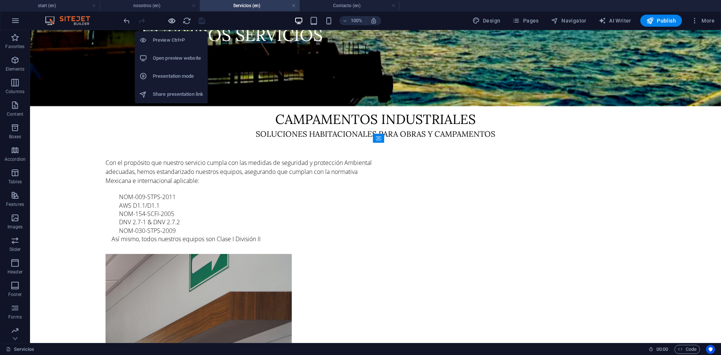
click at [171, 21] on icon "button" at bounding box center [172, 21] width 9 height 9
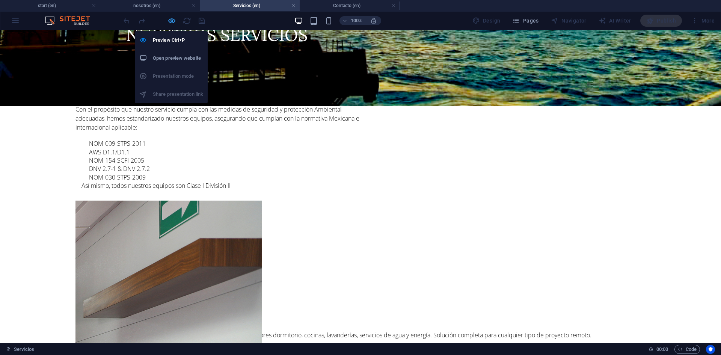
scroll to position [245, 0]
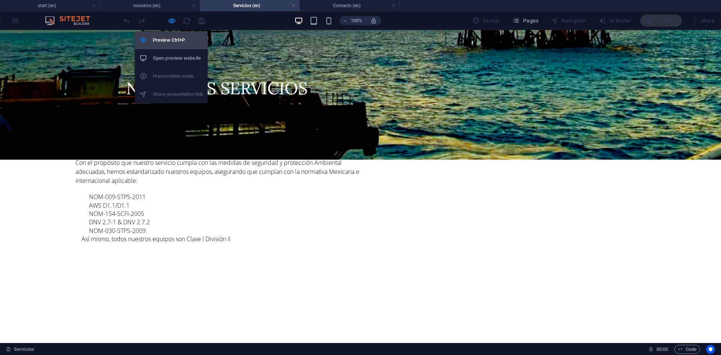
click at [169, 36] on h6 "Preview Ctrl+P" at bounding box center [178, 40] width 50 height 9
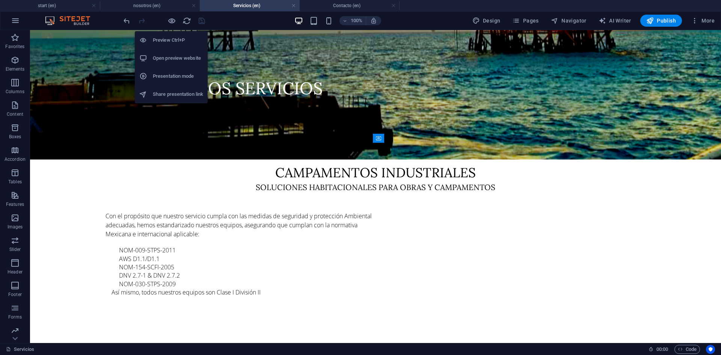
scroll to position [298, 0]
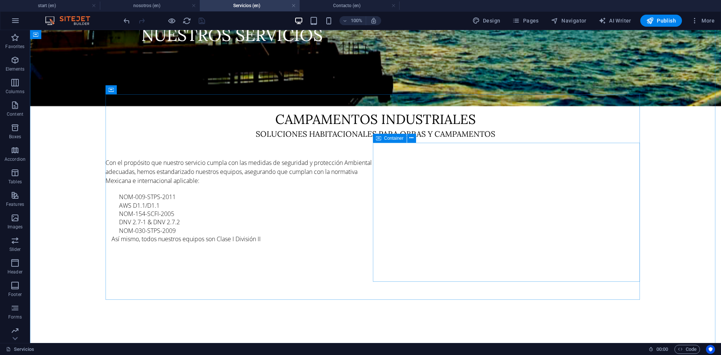
click at [378, 135] on icon at bounding box center [378, 138] width 5 height 9
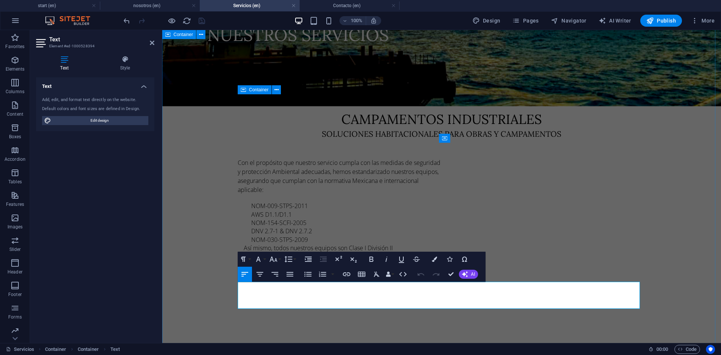
drag, startPoint x: 351, startPoint y: 304, endPoint x: 236, endPoint y: 283, distance: 116.9
click at [236, 283] on div "Campamentos industriales soluciones habitacionales para obras y campamentos Con…" at bounding box center [441, 265] width 559 height 461
drag, startPoint x: 256, startPoint y: 286, endPoint x: 264, endPoint y: 306, distance: 21.1
drag, startPoint x: 372, startPoint y: 306, endPoint x: 229, endPoint y: 285, distance: 144.3
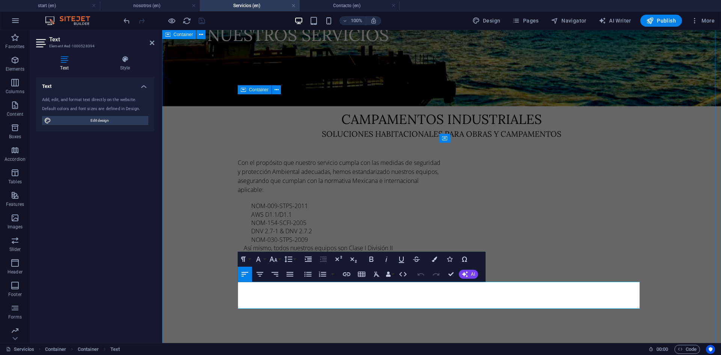
click at [229, 285] on div "Campamentos industriales soluciones habitacionales para obras y campamentos Con…" at bounding box center [441, 265] width 559 height 461
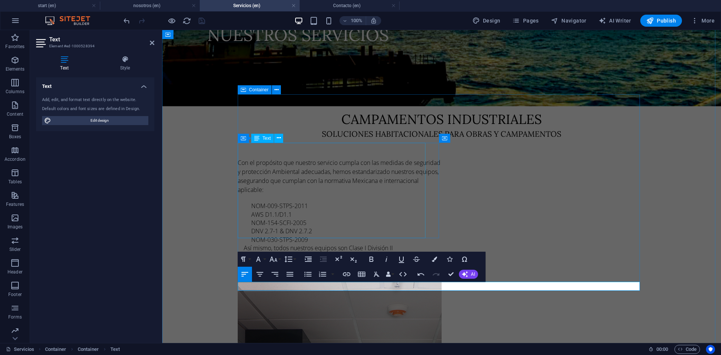
click at [367, 234] on div "Con el propósito que nuestro servicio cumpla con las medidas de seguridad y pro…" at bounding box center [340, 204] width 204 height 92
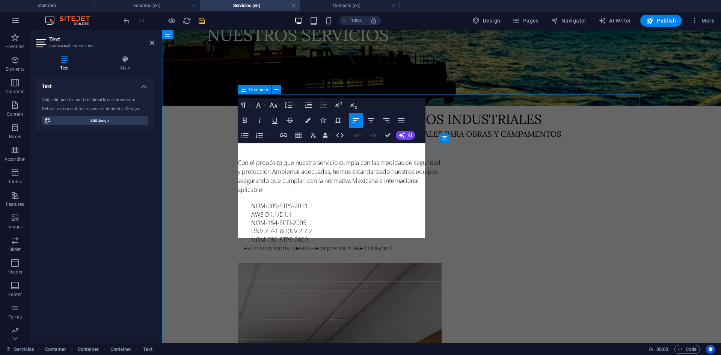
click at [409, 245] on div "Así mismo, todos nuestros equipos son Clase I División II" at bounding box center [347, 247] width 189 height 5
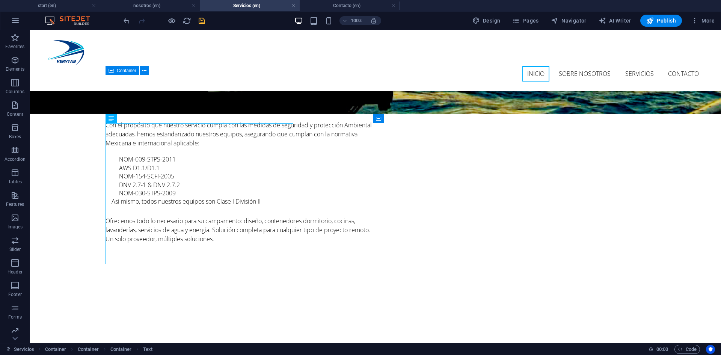
scroll to position [272, 0]
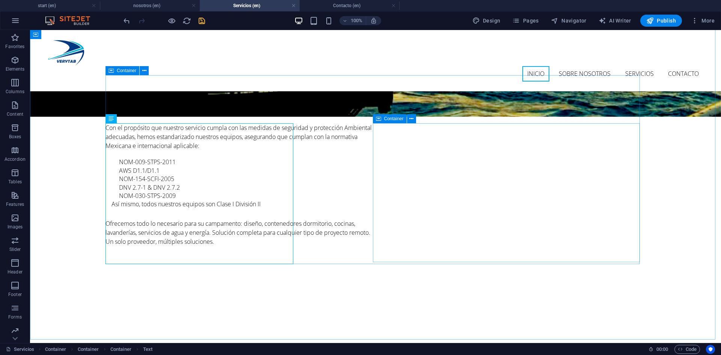
click at [381, 119] on icon at bounding box center [378, 118] width 5 height 9
select select "px"
select select "%"
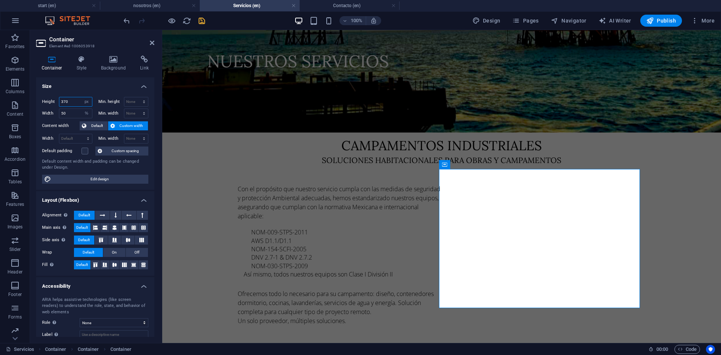
click at [68, 102] on input "370" at bounding box center [75, 101] width 33 height 9
click at [152, 41] on icon at bounding box center [152, 43] width 5 height 6
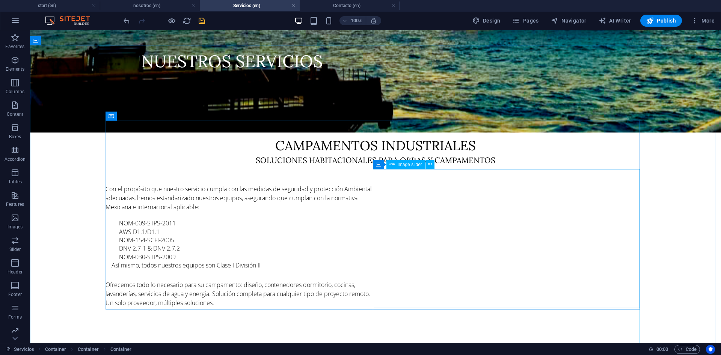
click at [418, 163] on span "Image slider" at bounding box center [410, 164] width 24 height 5
select select "ms"
select select "s"
select select "progressive"
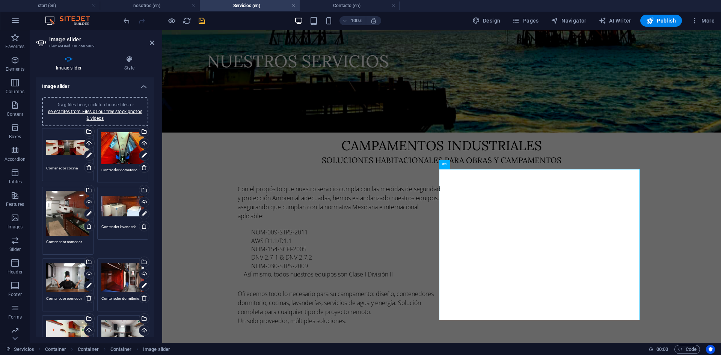
click at [63, 150] on div "Drag files here, click to choose files or select files from Files or our free s…" at bounding box center [67, 147] width 43 height 30
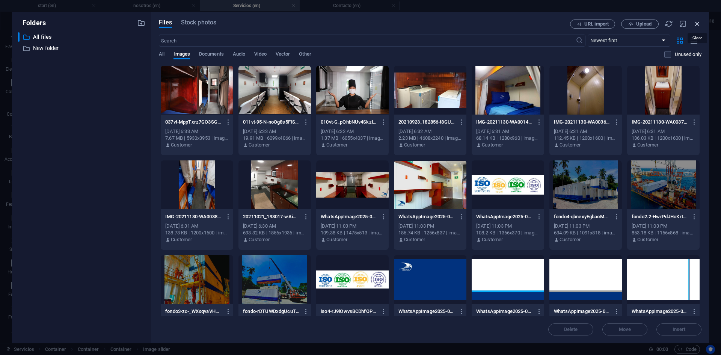
click at [699, 23] on icon "button" at bounding box center [698, 24] width 8 height 8
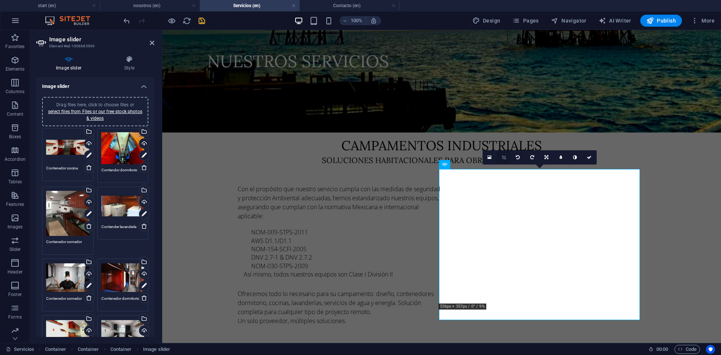
click at [507, 156] on link at bounding box center [504, 157] width 14 height 14
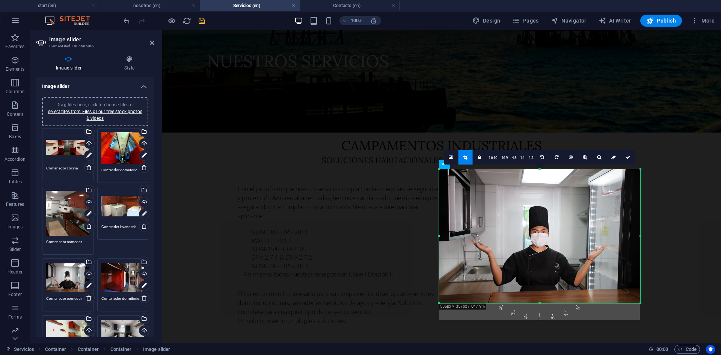
click at [541, 303] on div "180 170 160 150 140 130 120 110 100 90 80 70 60 50 40 30 20 10 0 -10 -20 -30 -4…" at bounding box center [539, 236] width 201 height 134
click at [627, 157] on icon at bounding box center [628, 157] width 5 height 5
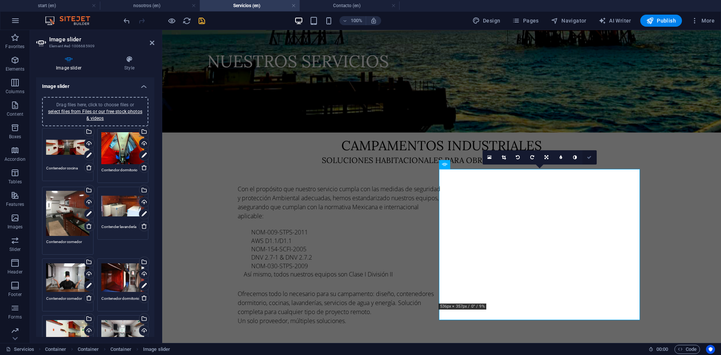
click at [589, 158] on icon at bounding box center [589, 157] width 5 height 5
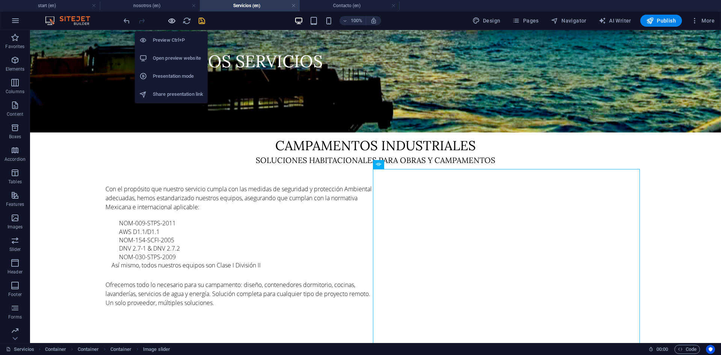
click at [175, 20] on icon "button" at bounding box center [172, 21] width 9 height 9
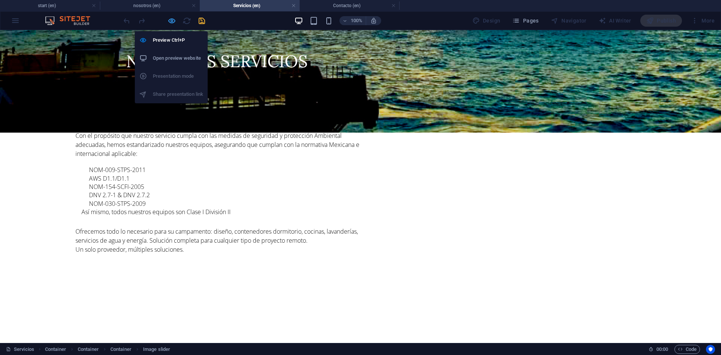
click at [168, 22] on icon "button" at bounding box center [172, 21] width 9 height 9
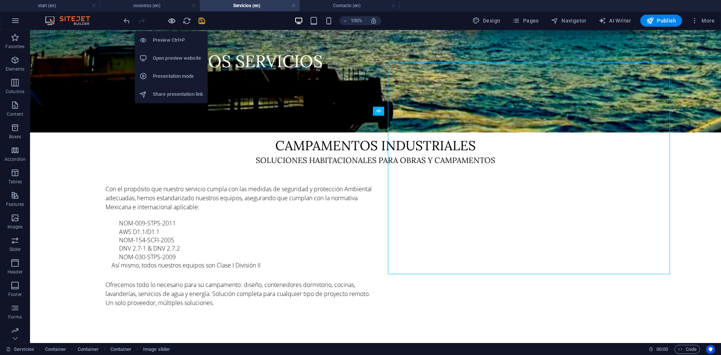
scroll to position [325, 0]
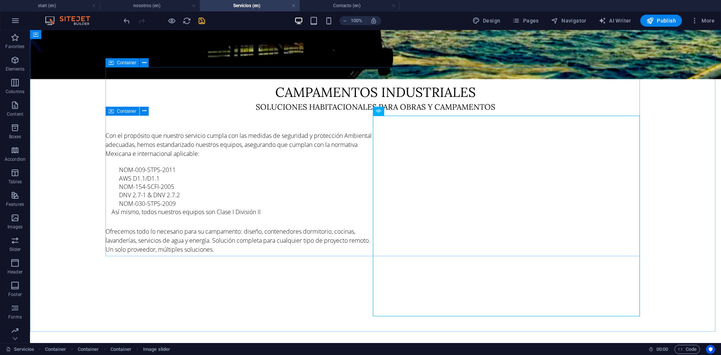
click at [112, 60] on icon at bounding box center [111, 62] width 5 height 9
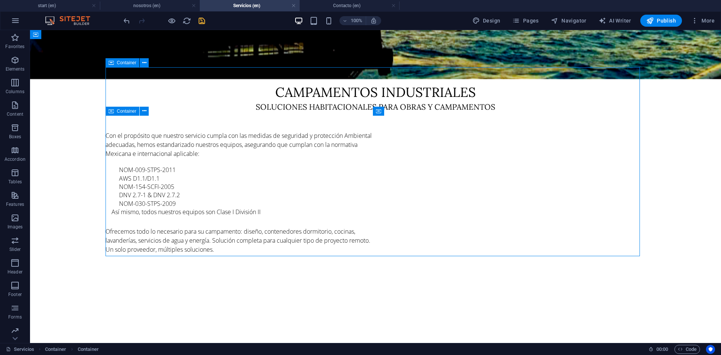
click at [112, 60] on icon at bounding box center [111, 62] width 5 height 9
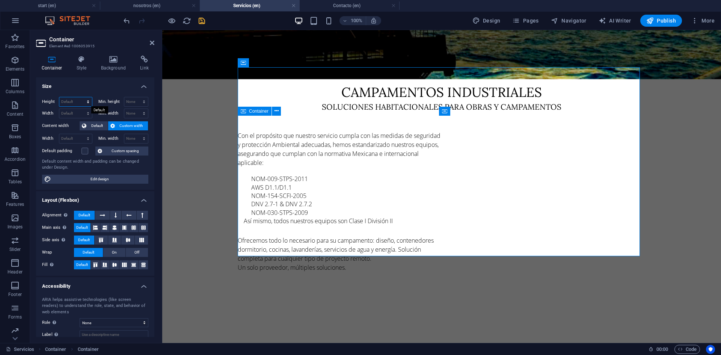
click at [73, 100] on select "Default px rem % vh vw" at bounding box center [75, 101] width 33 height 9
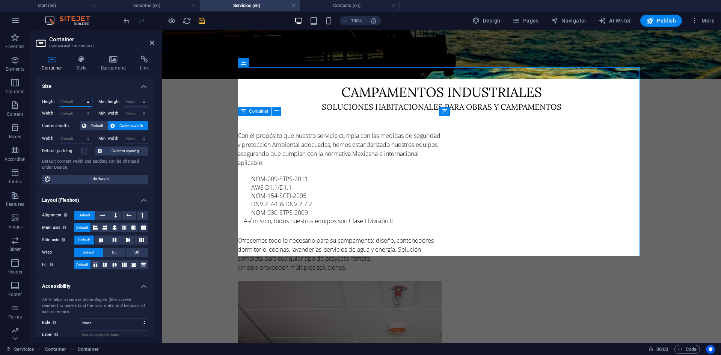
select select "px"
click at [80, 97] on select "Default px rem % vh vw" at bounding box center [75, 101] width 33 height 9
click at [69, 101] on input "number" at bounding box center [75, 101] width 33 height 9
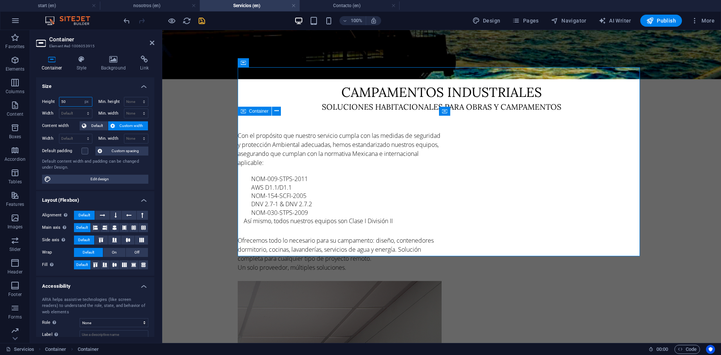
type input "5"
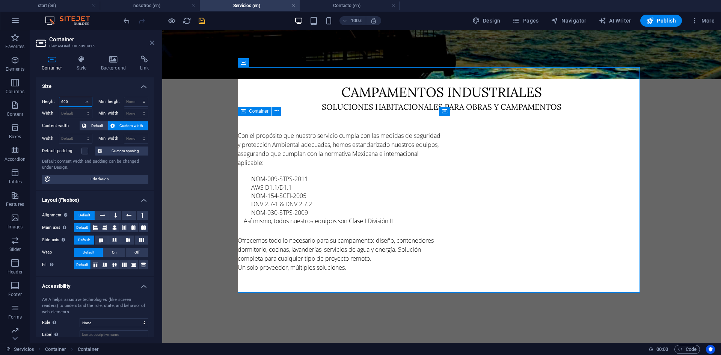
type input "600"
click at [153, 45] on icon at bounding box center [152, 43] width 5 height 6
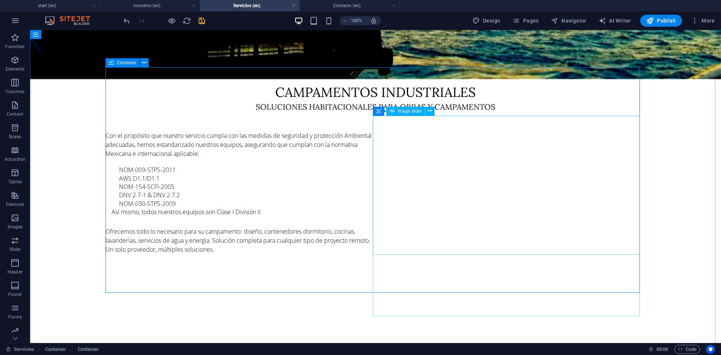
click at [417, 109] on span "Image slider" at bounding box center [410, 111] width 24 height 5
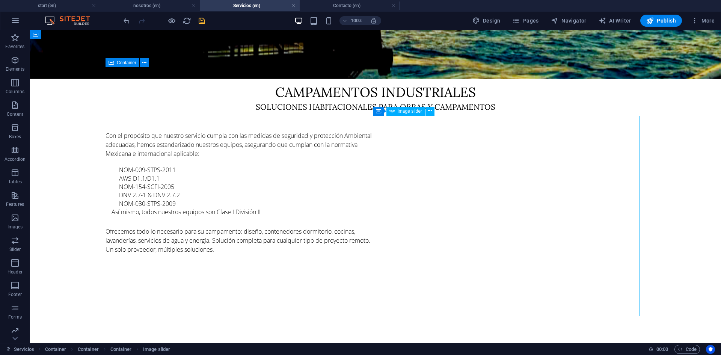
click at [417, 109] on span "Image slider" at bounding box center [410, 111] width 24 height 5
select select "ms"
select select "s"
select select "progressive"
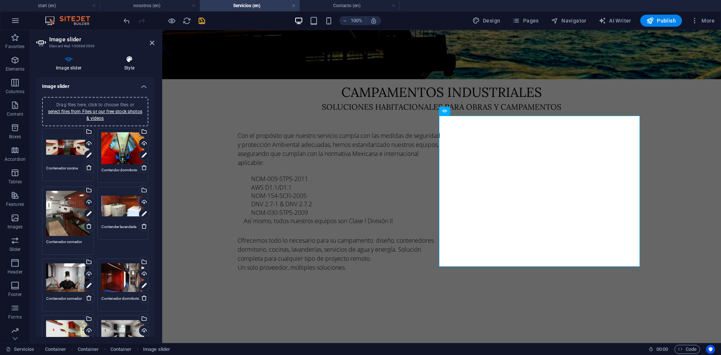
click at [131, 66] on h4 "Style" at bounding box center [129, 64] width 50 height 16
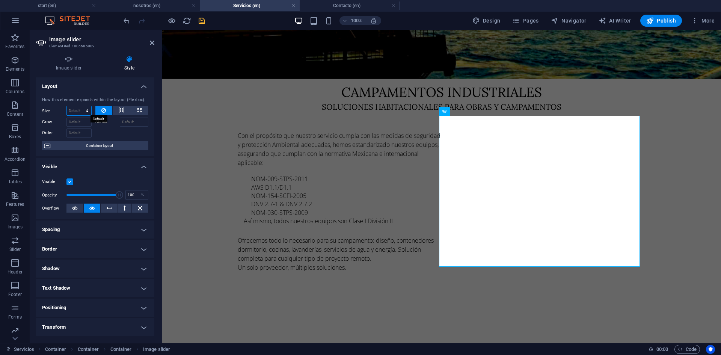
click at [73, 111] on select "Default auto px % 1/1 1/2 1/3 1/4 1/5 1/6 1/7 1/8 1/9 1/10" at bounding box center [79, 110] width 24 height 9
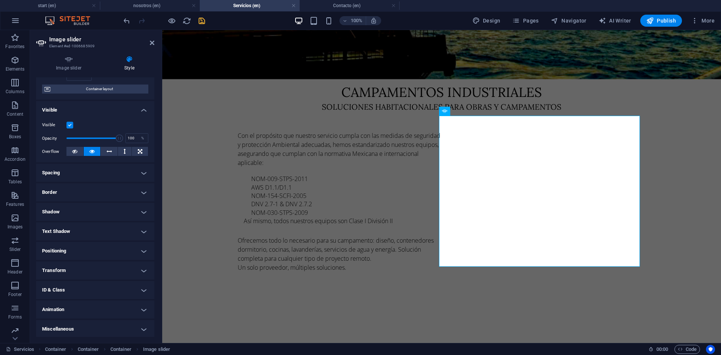
scroll to position [58, 0]
drag, startPoint x: 156, startPoint y: 137, endPoint x: 155, endPoint y: 162, distance: 25.2
click at [155, 162] on div "Image slider Style Image slider Drag files here, click to choose files or selec…" at bounding box center [95, 196] width 130 height 293
click at [100, 245] on h4 "Positioning" at bounding box center [95, 250] width 118 height 18
click at [100, 245] on h4 "Positioning" at bounding box center [95, 248] width 118 height 14
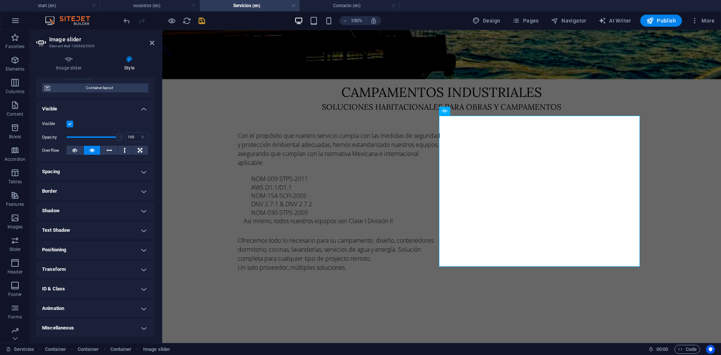
click at [97, 186] on h4 "Border" at bounding box center [95, 191] width 118 height 18
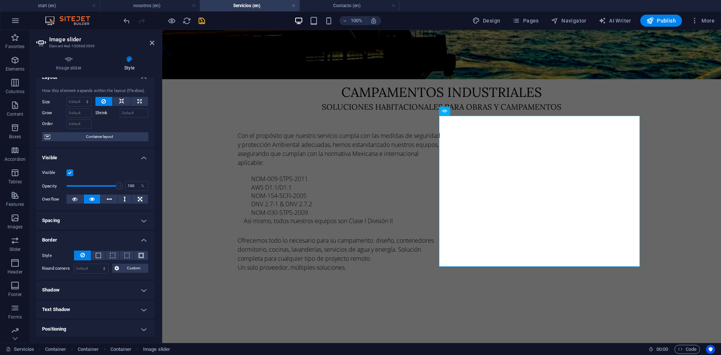
scroll to position [0, 0]
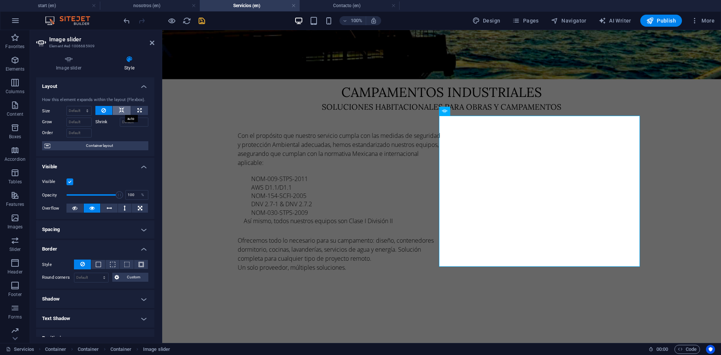
click at [119, 110] on icon at bounding box center [121, 110] width 5 height 9
drag, startPoint x: 153, startPoint y: 104, endPoint x: 151, endPoint y: 128, distance: 23.4
click at [151, 128] on div "How this element expands within the layout (Flexbox). Size Default auto px % 1/…" at bounding box center [95, 124] width 118 height 66
click at [141, 110] on button at bounding box center [139, 110] width 17 height 9
select select "%"
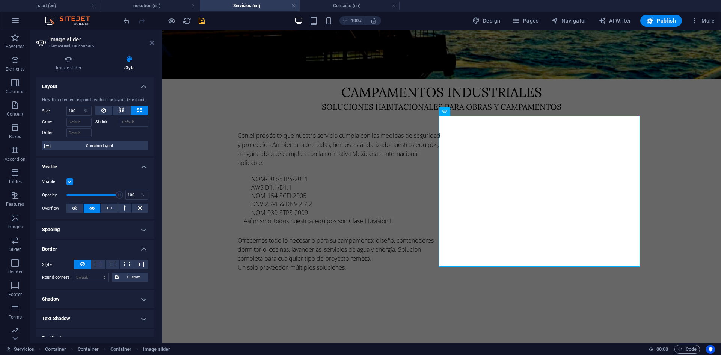
click at [151, 42] on icon at bounding box center [152, 43] width 5 height 6
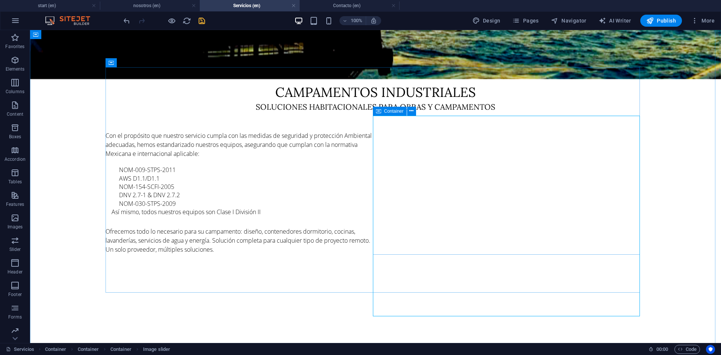
click at [380, 112] on icon at bounding box center [378, 111] width 5 height 9
select select "px"
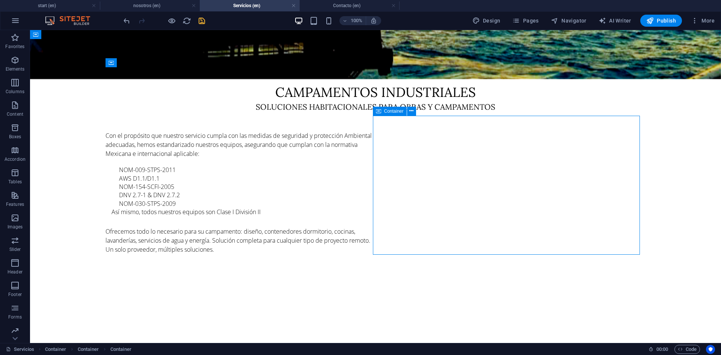
select select "%"
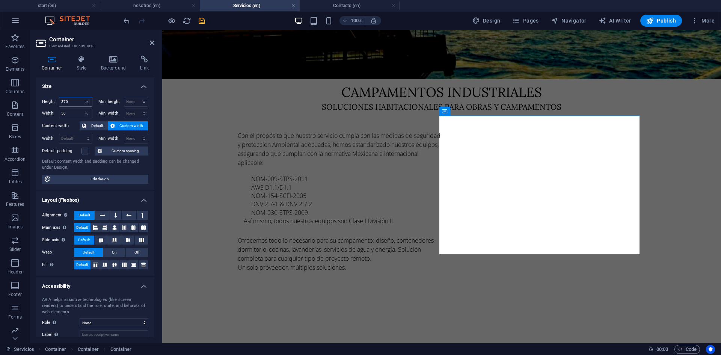
click at [72, 101] on input "370" at bounding box center [75, 101] width 33 height 9
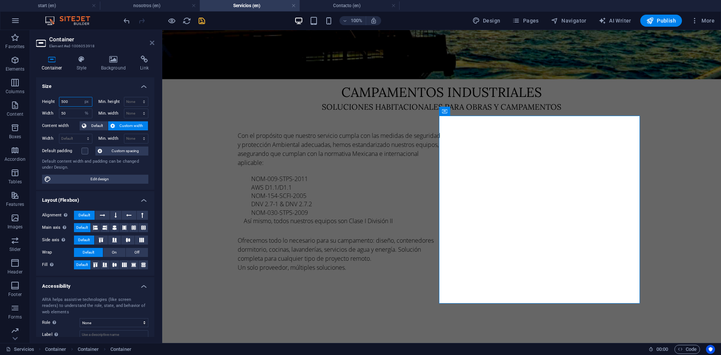
type input "500"
click at [154, 42] on icon at bounding box center [152, 43] width 5 height 6
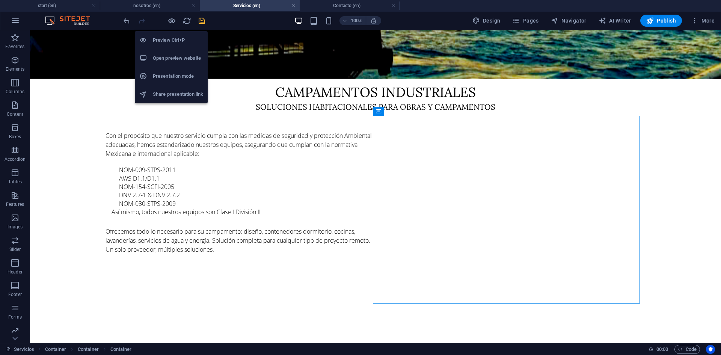
click at [167, 41] on h6 "Preview Ctrl+P" at bounding box center [178, 40] width 50 height 9
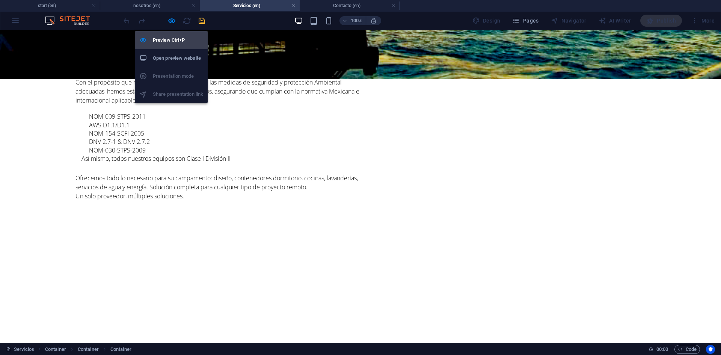
scroll to position [272, 0]
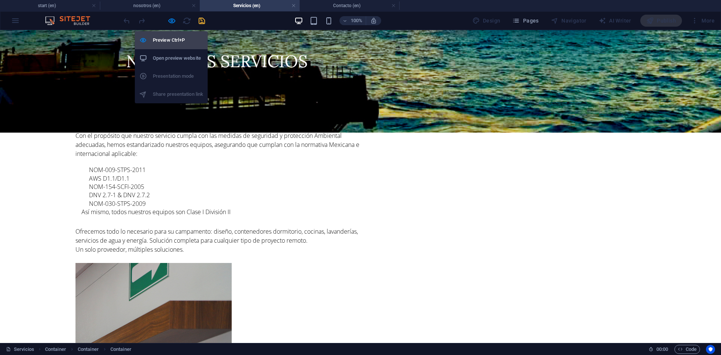
click at [170, 40] on h6 "Preview Ctrl+P" at bounding box center [178, 40] width 50 height 9
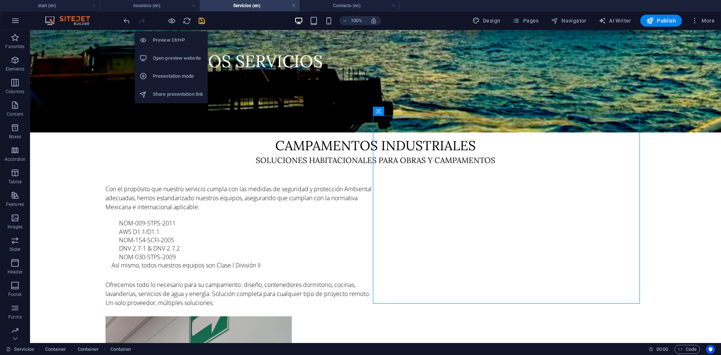
scroll to position [325, 0]
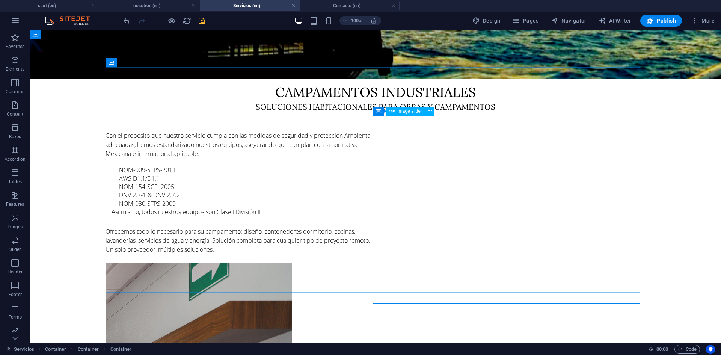
click at [412, 110] on span "Image slider" at bounding box center [410, 111] width 24 height 5
select select "%"
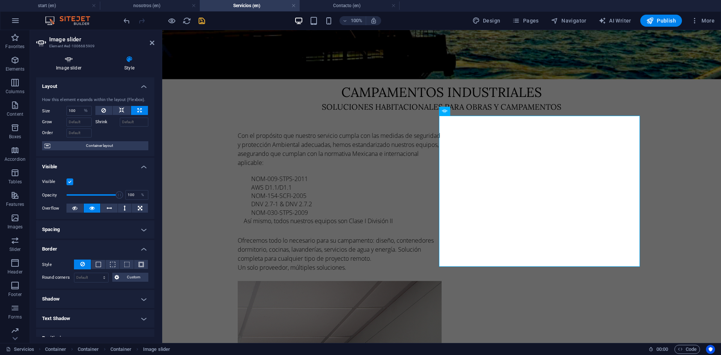
click at [59, 65] on h4 "Image slider" at bounding box center [70, 64] width 68 height 16
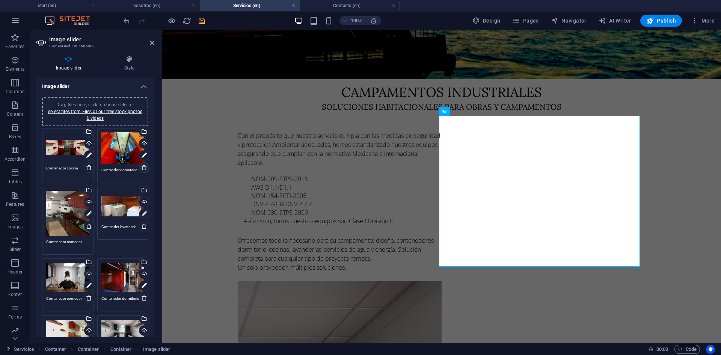
click at [142, 171] on link at bounding box center [144, 167] width 11 height 11
type textarea "Contenedor comedor"
type textarea "Contender lavandería"
type textarea "Contenedor comedor"
type textarea "Contenedor dormitorio"
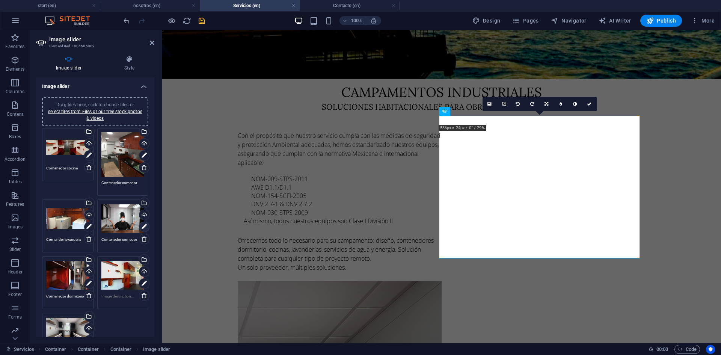
click at [146, 227] on link at bounding box center [144, 227] width 11 height 11
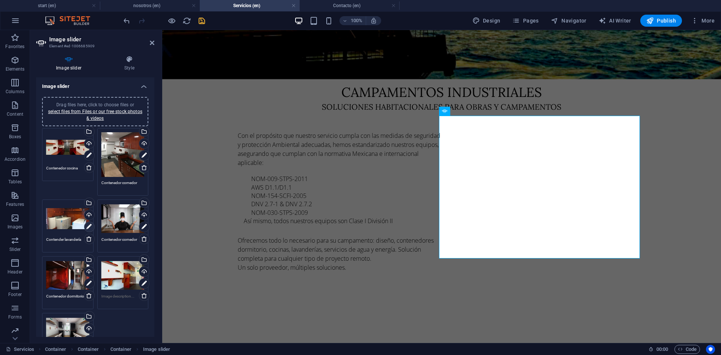
click at [88, 228] on icon at bounding box center [88, 226] width 5 height 9
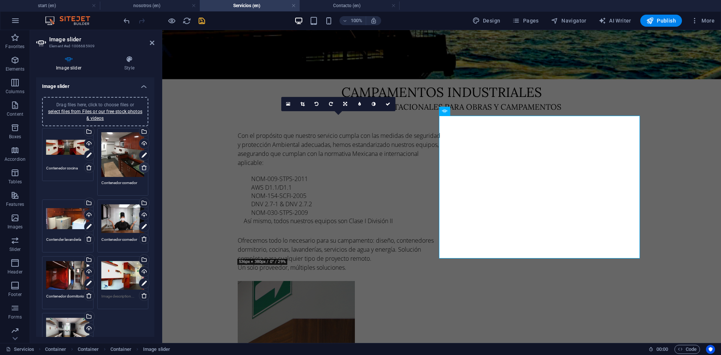
click at [144, 167] on icon at bounding box center [144, 168] width 6 height 6
type textarea "Contender lavandería"
type textarea "Contenedor comedor"
type textarea "Contenedor dormitorio"
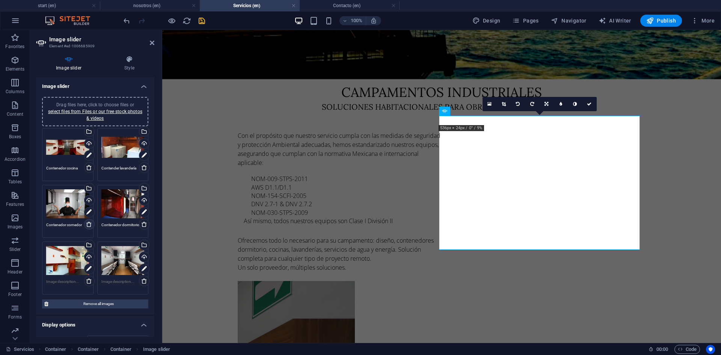
click at [90, 224] on icon at bounding box center [89, 224] width 6 height 6
type textarea "Contenedor dormitorio"
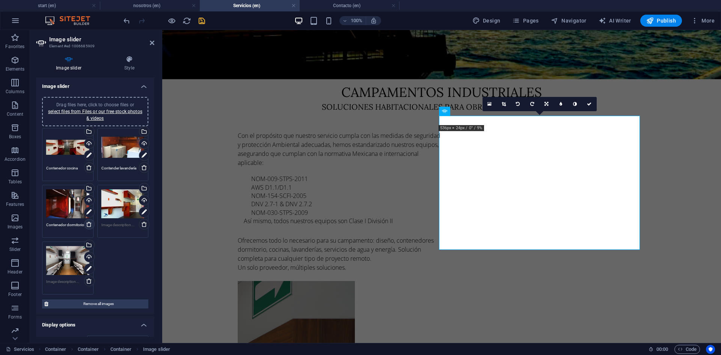
click at [88, 225] on icon at bounding box center [89, 224] width 6 height 6
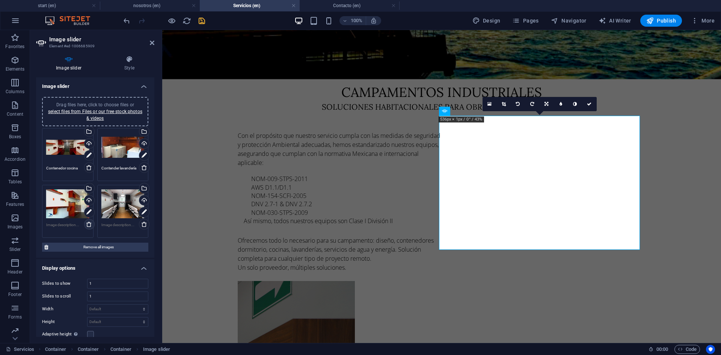
click at [88, 225] on icon at bounding box center [89, 224] width 6 height 6
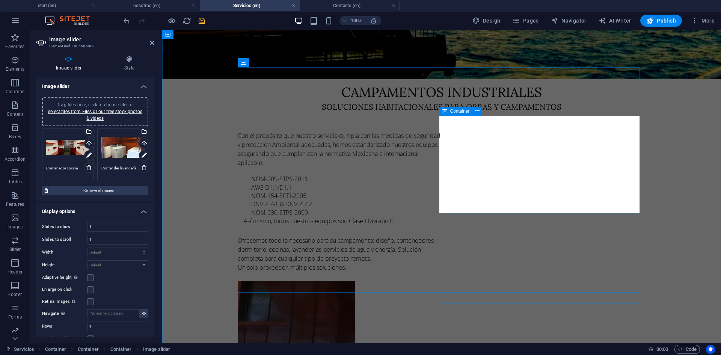
click at [447, 112] on icon at bounding box center [444, 111] width 5 height 9
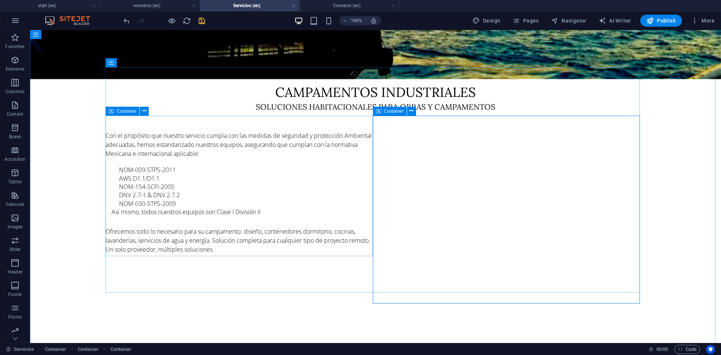
click at [111, 111] on icon at bounding box center [111, 111] width 5 height 9
select select "%"
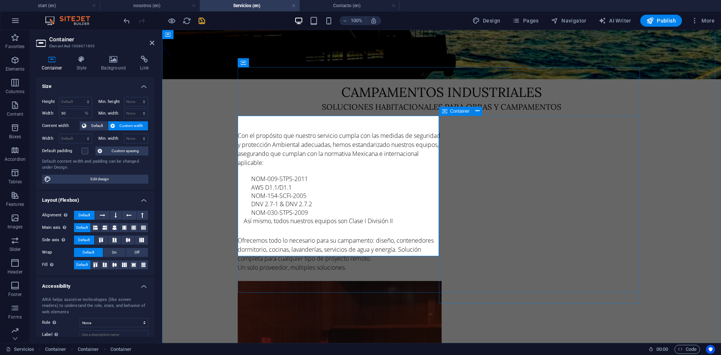
click at [446, 109] on icon at bounding box center [444, 111] width 5 height 9
select select "px"
select select "%"
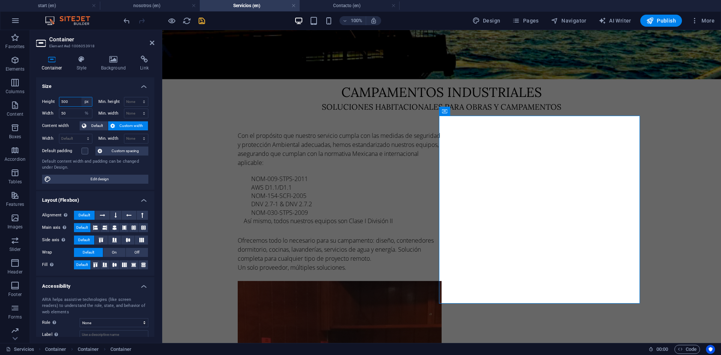
click at [86, 103] on select "Default px rem % vh vw" at bounding box center [87, 101] width 11 height 9
click at [82, 97] on select "Default px rem % vh vw" at bounding box center [87, 101] width 11 height 9
select select "DISABLED_OPTION_VALUE"
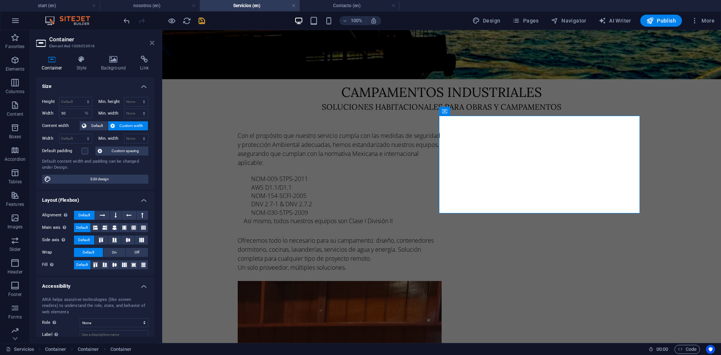
click at [154, 44] on icon at bounding box center [152, 43] width 5 height 6
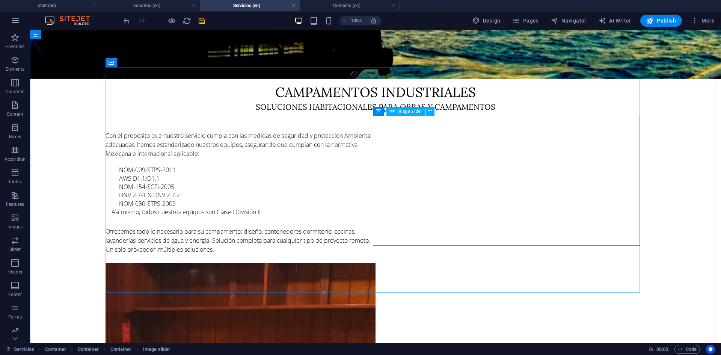
click at [406, 110] on span "Image slider" at bounding box center [410, 111] width 24 height 5
select select "ms"
select select "s"
select select "progressive"
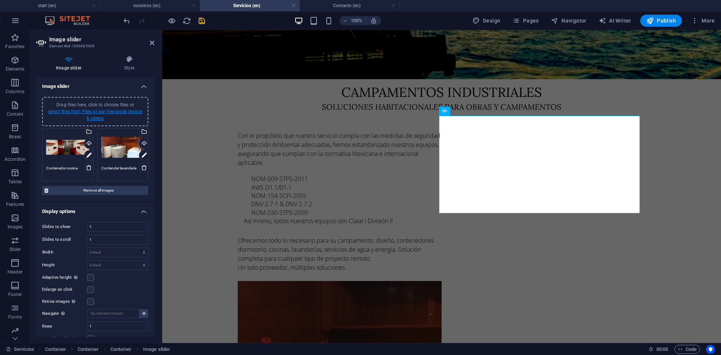
click at [96, 111] on link "select files from Files or our free stock photos & videos" at bounding box center [95, 115] width 94 height 12
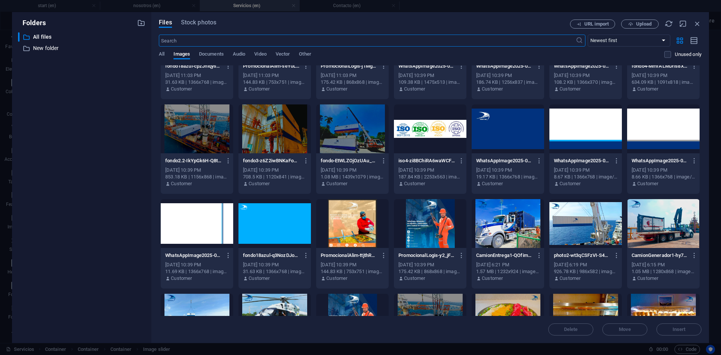
scroll to position [0, 0]
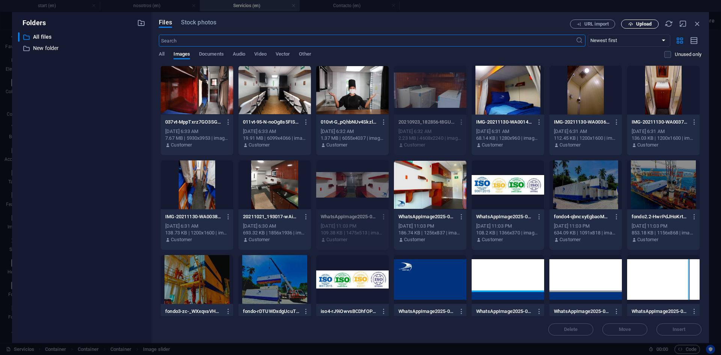
click at [650, 23] on span "Upload" at bounding box center [643, 24] width 15 height 5
